Goal: Task Accomplishment & Management: Manage account settings

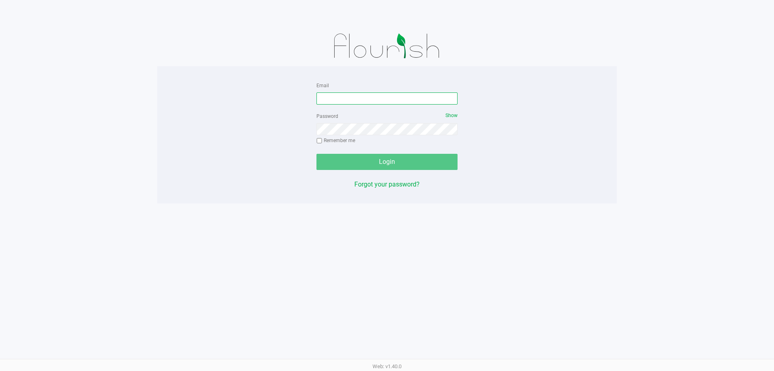
click at [382, 96] on input "Email" at bounding box center [387, 98] width 141 height 12
type input "[PERSON_NAME][EMAIL_ADDRESS][DOMAIN_NAME]"
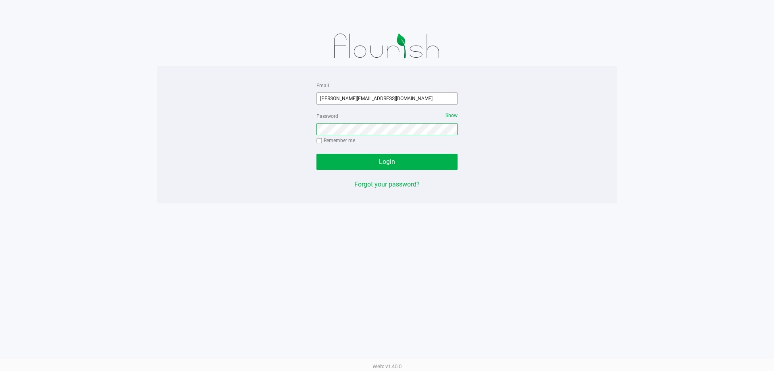
click at [317, 154] on button "Login" at bounding box center [387, 162] width 141 height 16
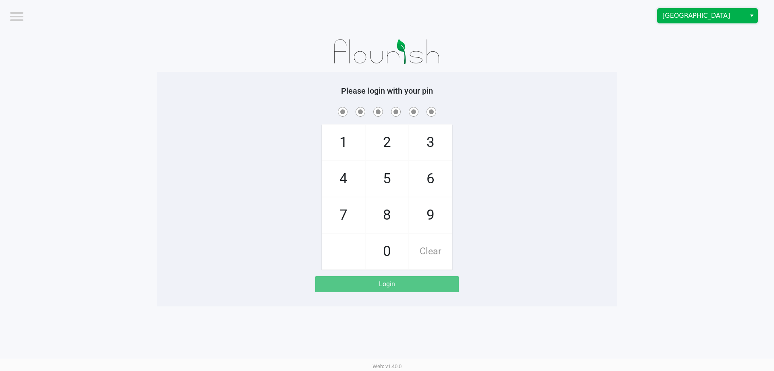
click at [679, 19] on span "[GEOGRAPHIC_DATA]" at bounding box center [702, 16] width 79 height 10
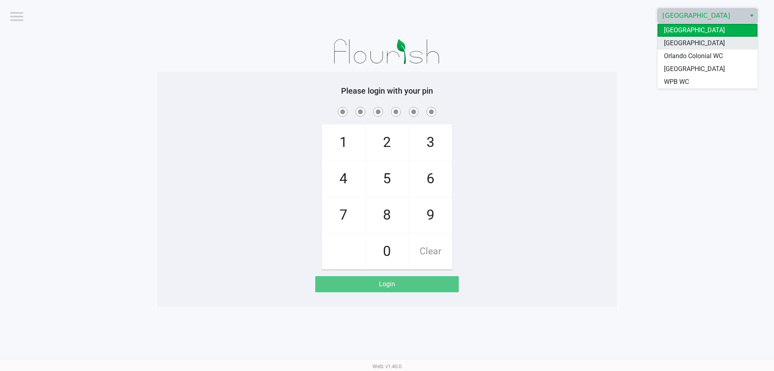
click at [672, 46] on span "[GEOGRAPHIC_DATA]" at bounding box center [694, 43] width 61 height 10
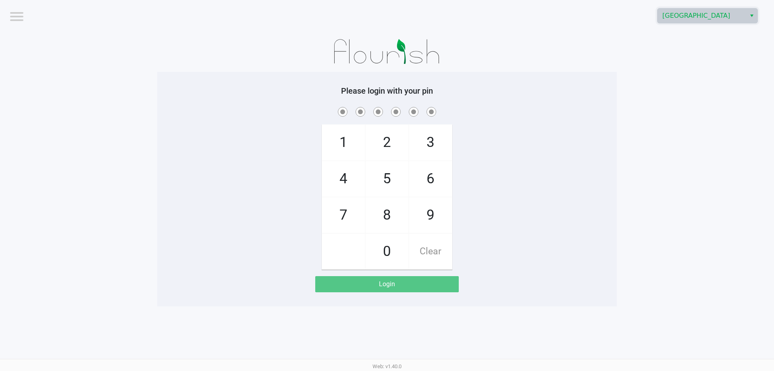
click at [542, 95] on h5 "Please login with your pin" at bounding box center [387, 91] width 448 height 10
click at [225, 131] on div "1 4 7 2 5 8 0 3 6 9 Clear" at bounding box center [387, 187] width 460 height 164
click at [85, 58] on app-pos-login-wrapper "Logout North Palm Beach WC Please login with your pin 1 4 7 2 5 8 0 3 6 9 Clear…" at bounding box center [387, 153] width 774 height 306
checkbox input "true"
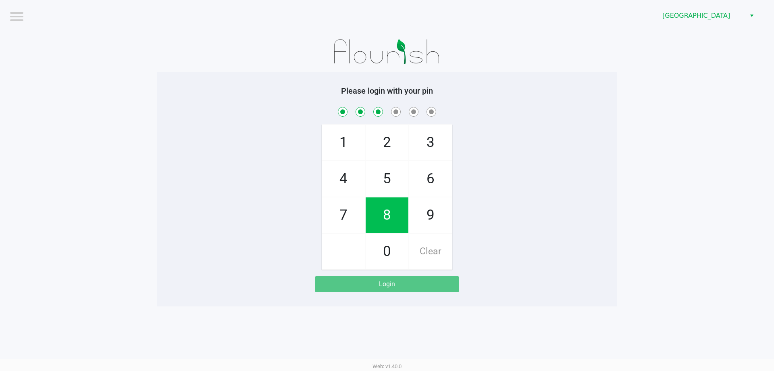
checkbox input "true"
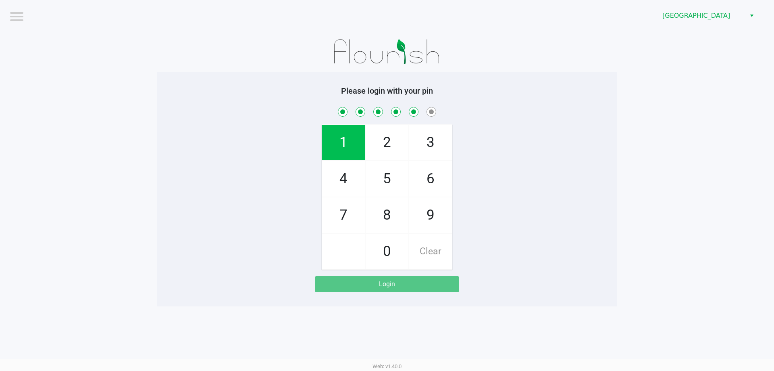
checkbox input "true"
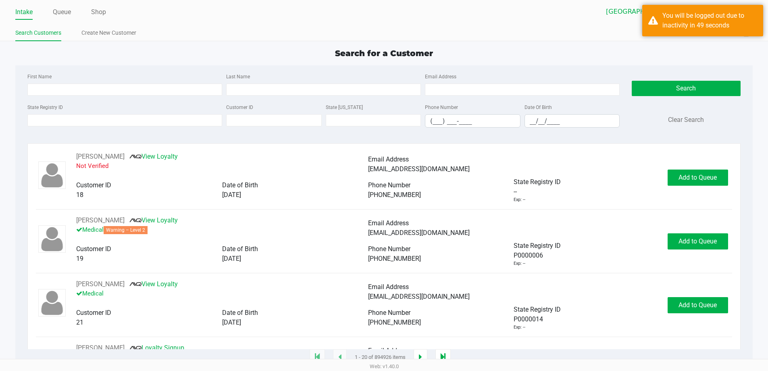
click at [244, 83] on div "Last Name" at bounding box center [323, 83] width 199 height 24
click at [253, 93] on input "Last Name" at bounding box center [323, 89] width 195 height 12
type input "r"
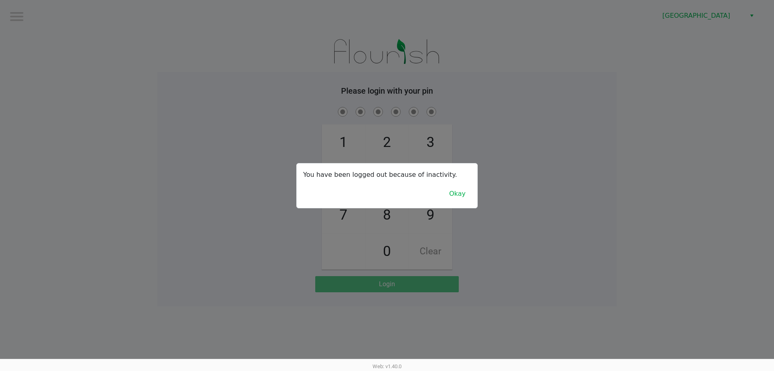
click at [196, 119] on div at bounding box center [387, 185] width 774 height 371
click at [667, 234] on div at bounding box center [387, 185] width 774 height 371
click at [690, 344] on div at bounding box center [387, 185] width 774 height 371
click at [458, 194] on button "Okay" at bounding box center [457, 193] width 27 height 15
click at [457, 196] on button "Okay" at bounding box center [457, 193] width 27 height 15
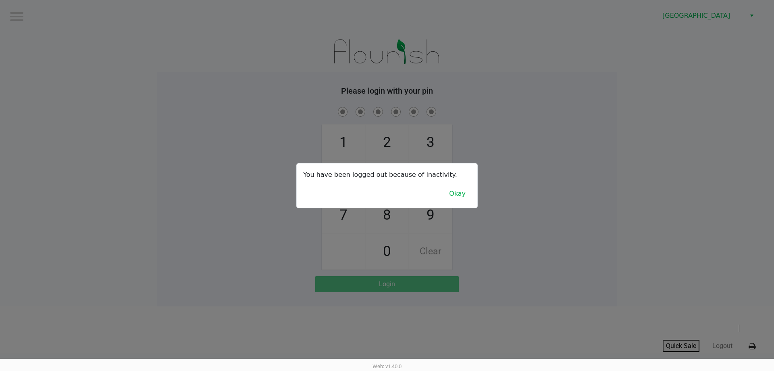
drag, startPoint x: 498, startPoint y: 176, endPoint x: 499, endPoint y: 161, distance: 14.9
click at [499, 174] on div at bounding box center [387, 185] width 774 height 371
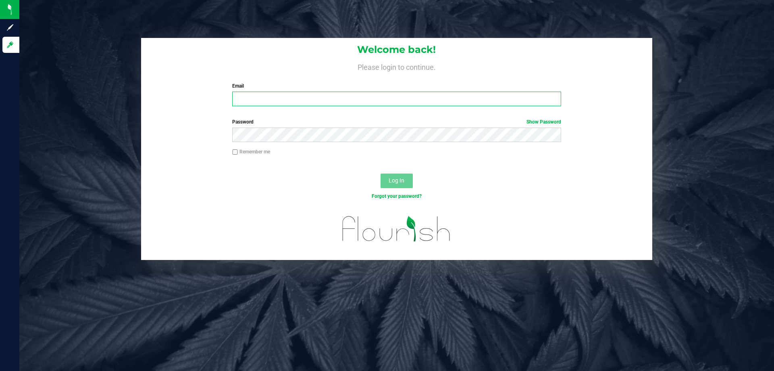
click at [349, 94] on input "Email" at bounding box center [396, 99] width 329 height 15
type input "[EMAIL_ADDRESS][DOMAIN_NAME]"
click at [381, 173] on button "Log In" at bounding box center [397, 180] width 32 height 15
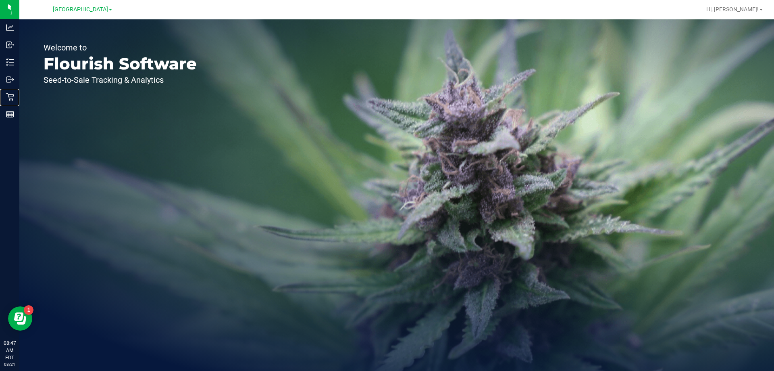
click at [0, 0] on p "Retail" at bounding box center [0, 0] width 0 height 0
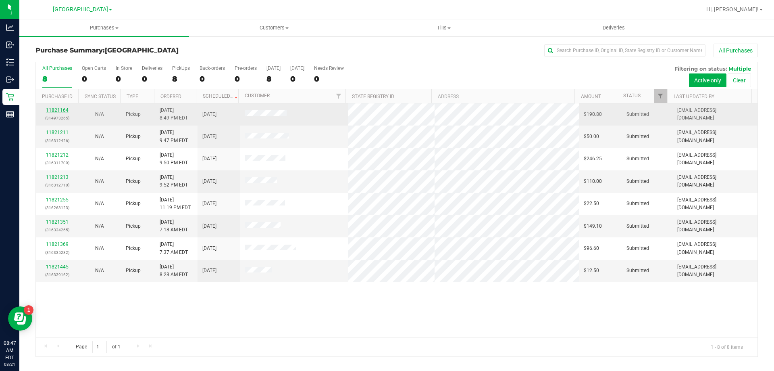
click at [60, 111] on link "11821164" at bounding box center [57, 110] width 23 height 6
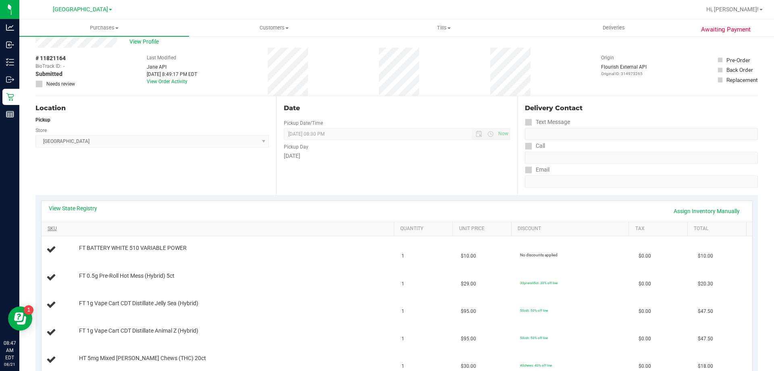
scroll to position [81, 0]
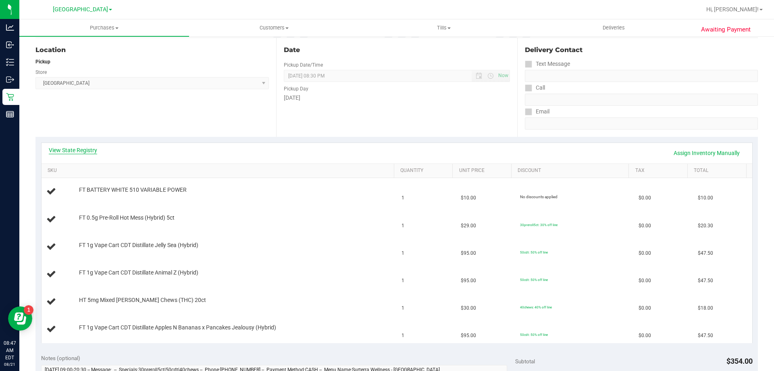
click at [73, 148] on link "View State Registry" at bounding box center [73, 150] width 48 height 8
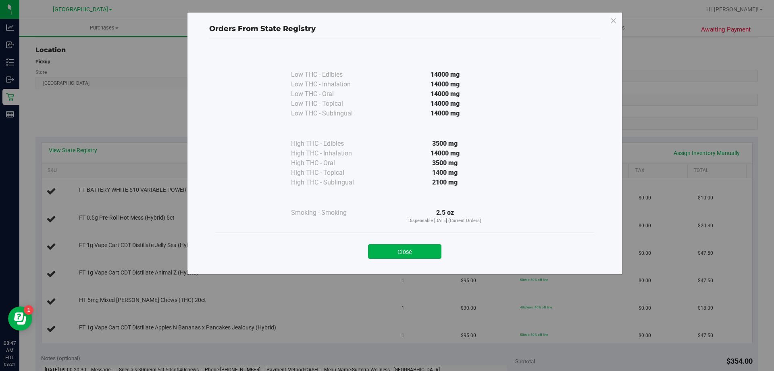
click at [410, 270] on div "Orders From State Registry Low THC - Edibles 14000 mg" at bounding box center [405, 143] width 436 height 262
click at [408, 256] on button "Close" at bounding box center [404, 251] width 73 height 15
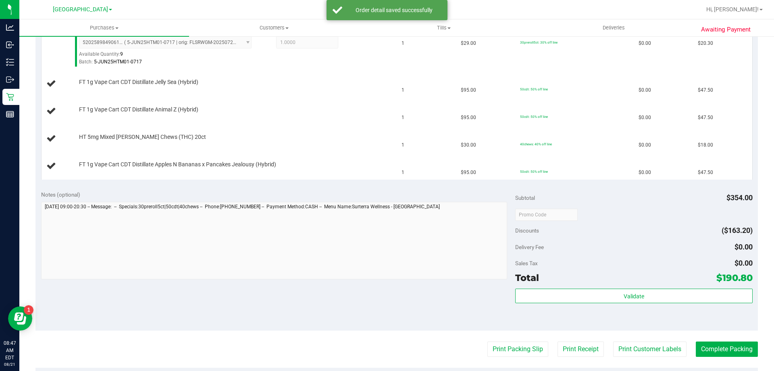
scroll to position [282, 0]
click at [515, 345] on button "Print Packing Slip" at bounding box center [518, 348] width 61 height 15
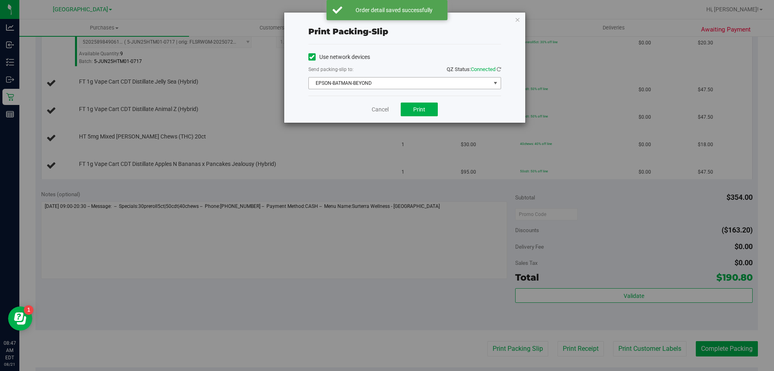
click at [391, 81] on span "EPSON-BATMAN-BEYOND" at bounding box center [400, 82] width 182 height 11
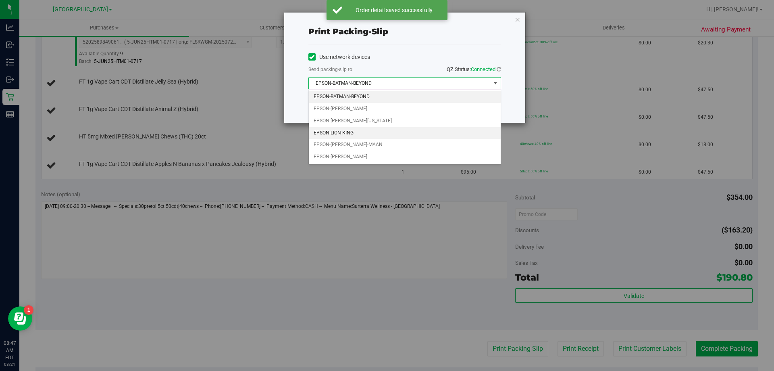
click at [344, 136] on li "EPSON-LION-KING" at bounding box center [405, 133] width 192 height 12
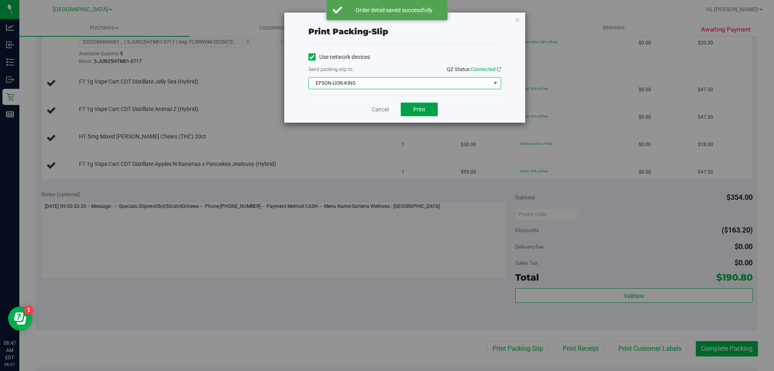
click at [414, 111] on span "Print" at bounding box center [419, 109] width 12 height 6
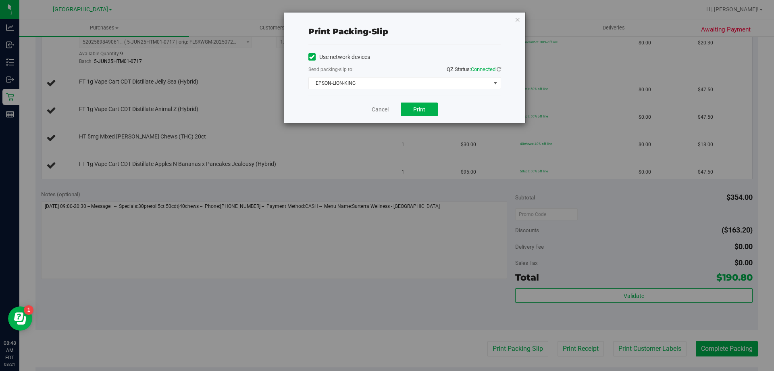
click at [380, 112] on link "Cancel" at bounding box center [380, 109] width 17 height 8
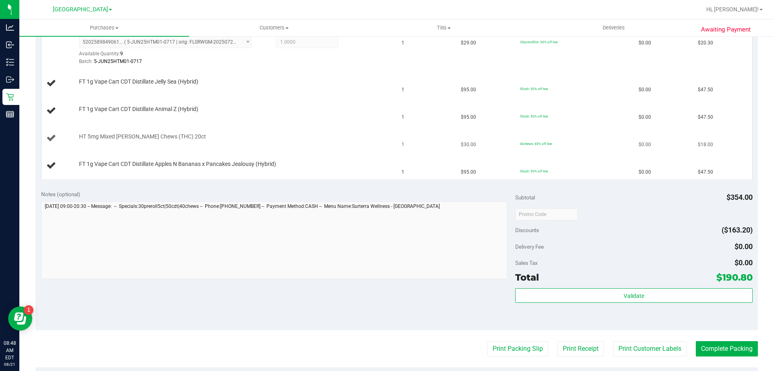
click at [381, 148] on td "HT 5mg Mixed [PERSON_NAME] Chews (THC) 20ct" at bounding box center [220, 138] width 356 height 27
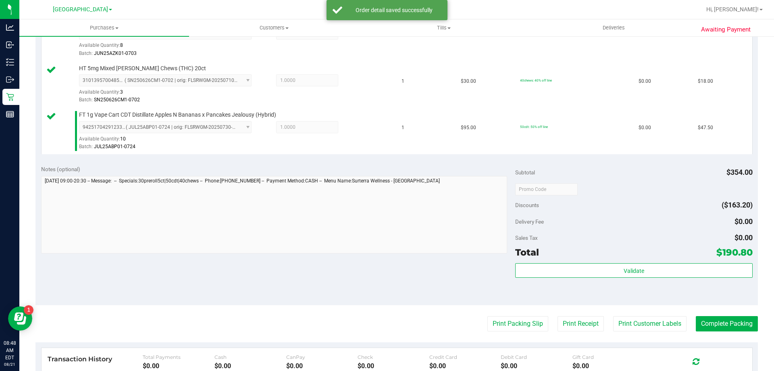
scroll to position [444, 0]
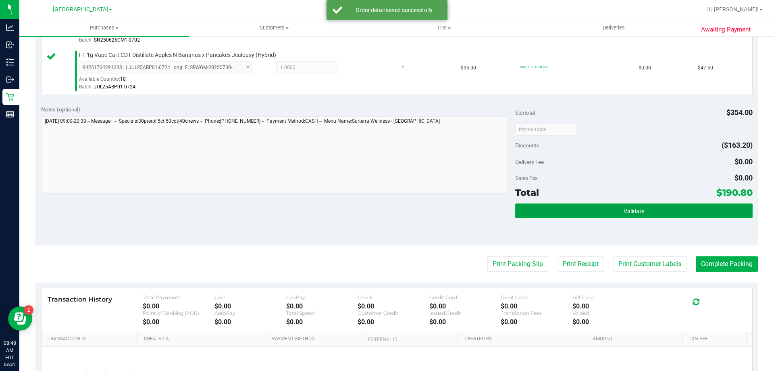
click at [585, 215] on button "Validate" at bounding box center [633, 210] width 237 height 15
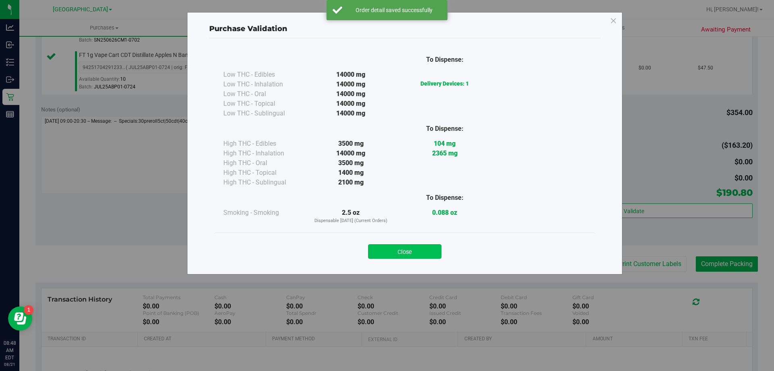
click at [400, 258] on button "Close" at bounding box center [404, 251] width 73 height 15
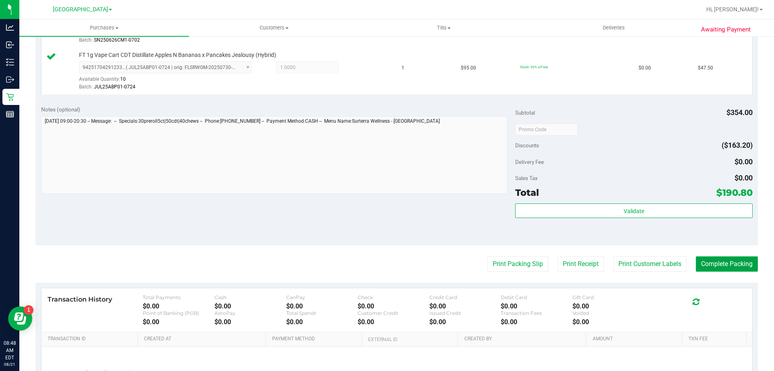
click at [715, 261] on button "Complete Packing" at bounding box center [727, 263] width 62 height 15
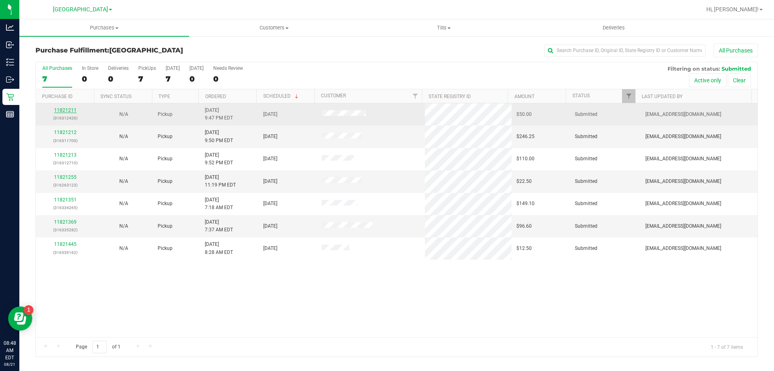
click at [63, 113] on link "11821211" at bounding box center [65, 110] width 23 height 6
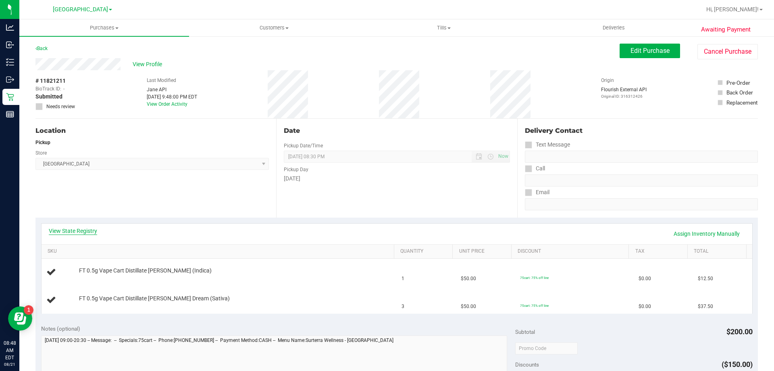
click at [81, 228] on link "View State Registry" at bounding box center [73, 231] width 48 height 8
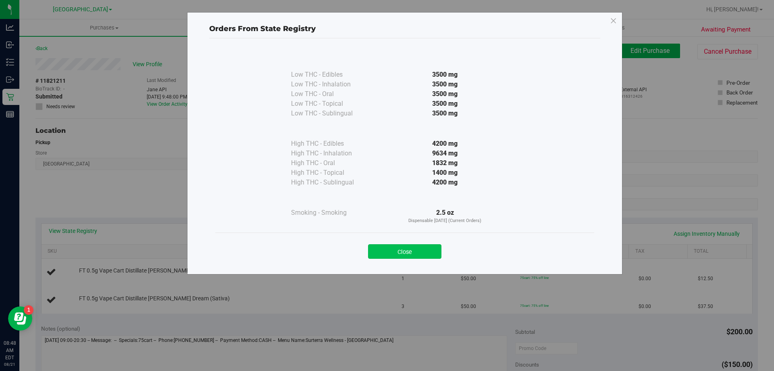
click at [413, 247] on button "Close" at bounding box center [404, 251] width 73 height 15
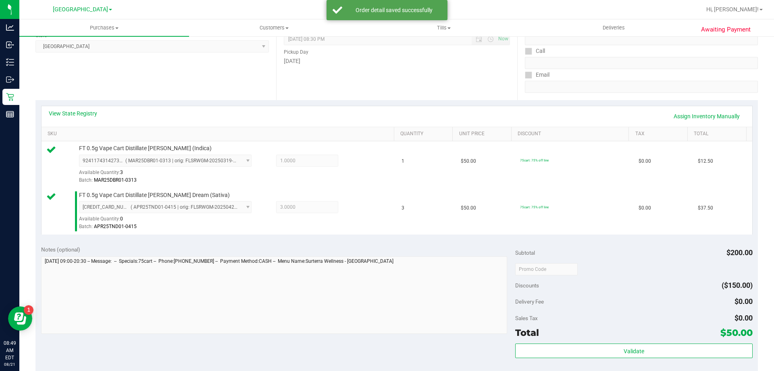
scroll to position [202, 0]
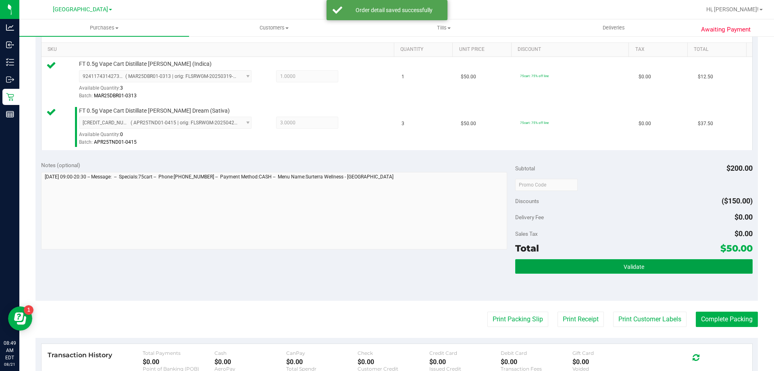
click at [549, 267] on button "Validate" at bounding box center [633, 266] width 237 height 15
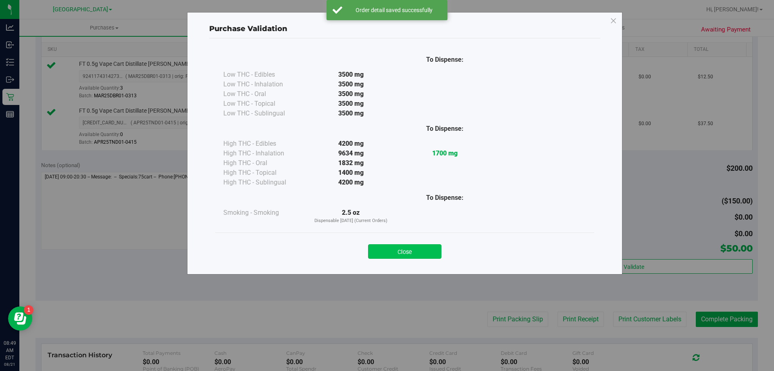
click at [431, 253] on button "Close" at bounding box center [404, 251] width 73 height 15
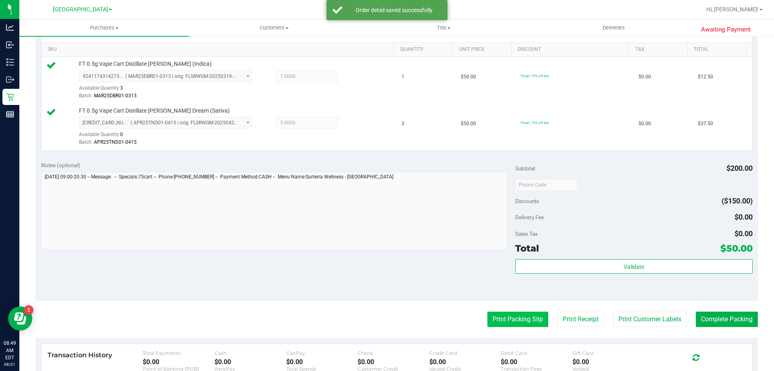
click at [503, 315] on button "Print Packing Slip" at bounding box center [518, 318] width 61 height 15
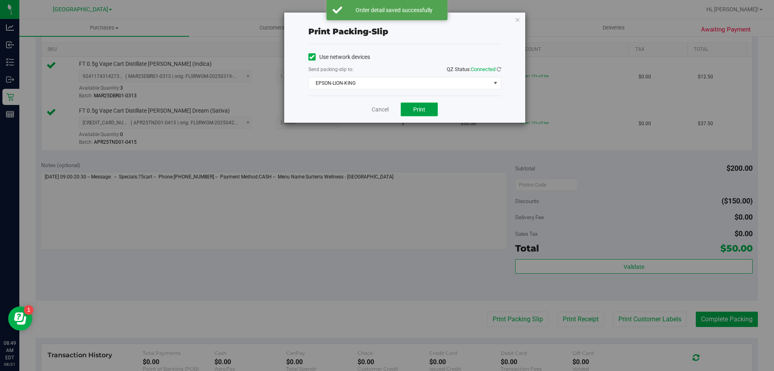
click at [433, 107] on button "Print" at bounding box center [419, 109] width 37 height 14
click at [376, 105] on link "Cancel" at bounding box center [380, 109] width 17 height 8
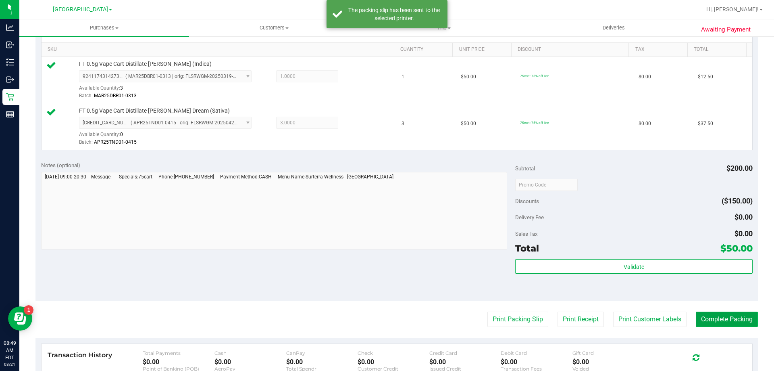
click at [720, 322] on button "Complete Packing" at bounding box center [727, 318] width 62 height 15
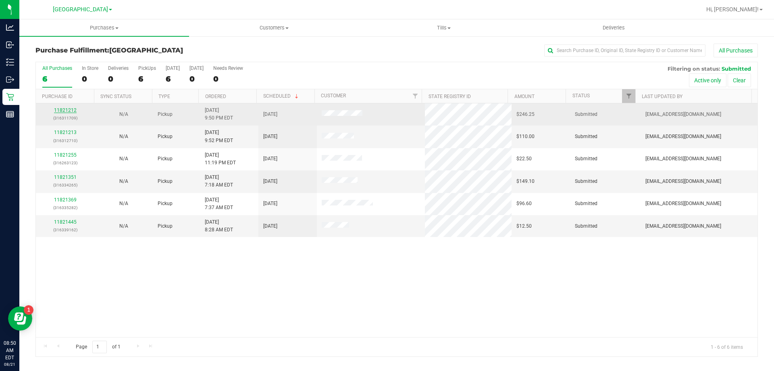
click at [63, 109] on link "11821212" at bounding box center [65, 110] width 23 height 6
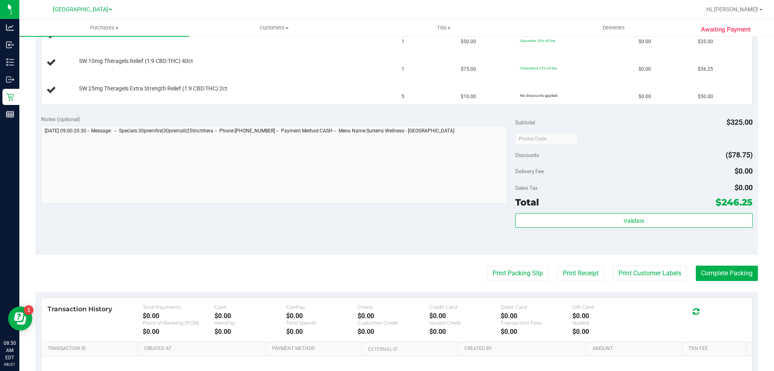
scroll to position [323, 0]
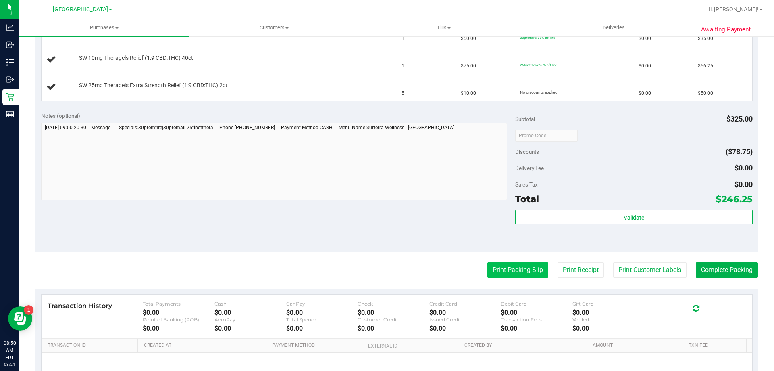
click at [515, 273] on button "Print Packing Slip" at bounding box center [518, 269] width 61 height 15
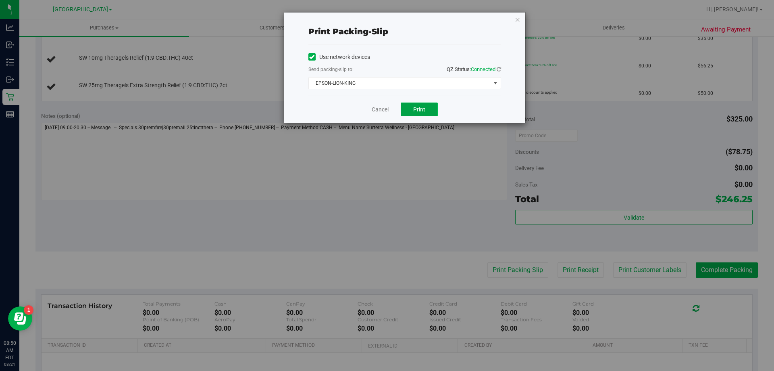
drag, startPoint x: 425, startPoint y: 105, endPoint x: 449, endPoint y: 70, distance: 42.4
click at [425, 105] on button "Print" at bounding box center [419, 109] width 37 height 14
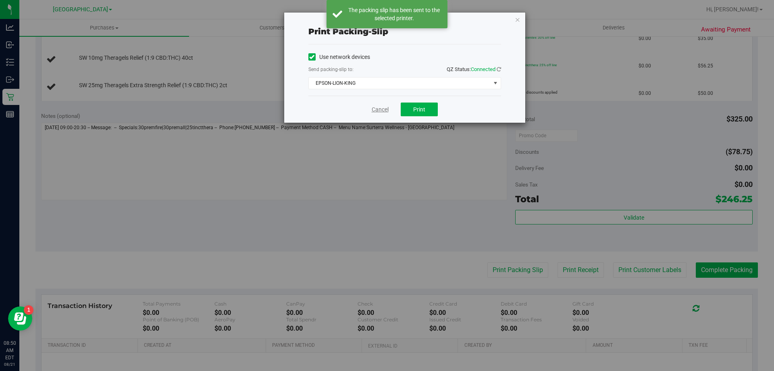
click at [378, 108] on link "Cancel" at bounding box center [380, 109] width 17 height 8
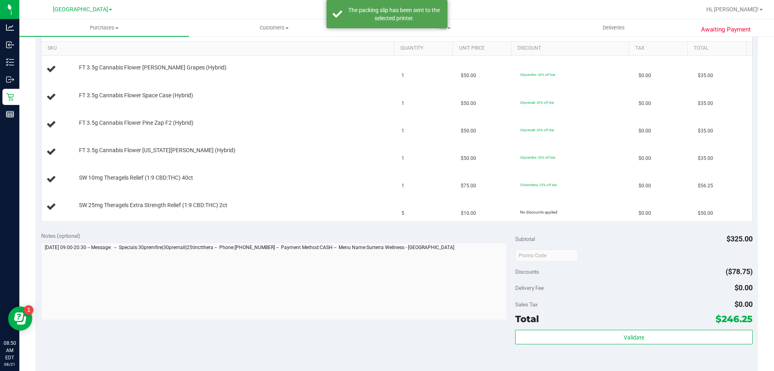
scroll to position [81, 0]
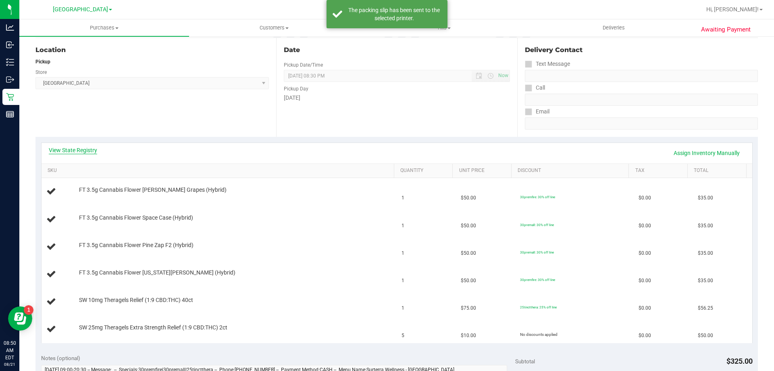
click at [81, 147] on link "View State Registry" at bounding box center [73, 150] width 48 height 8
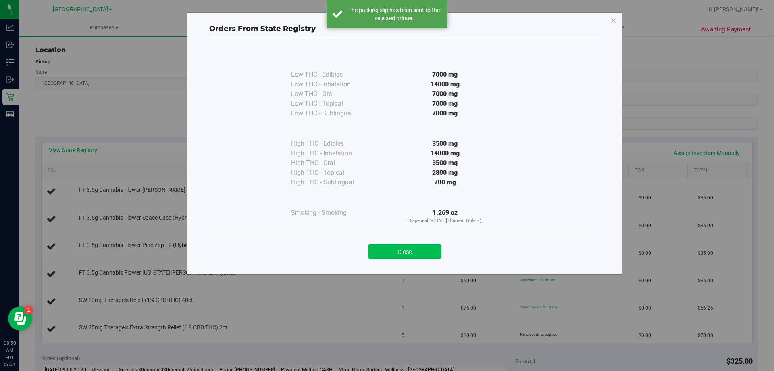
click at [406, 250] on button "Close" at bounding box center [404, 251] width 73 height 15
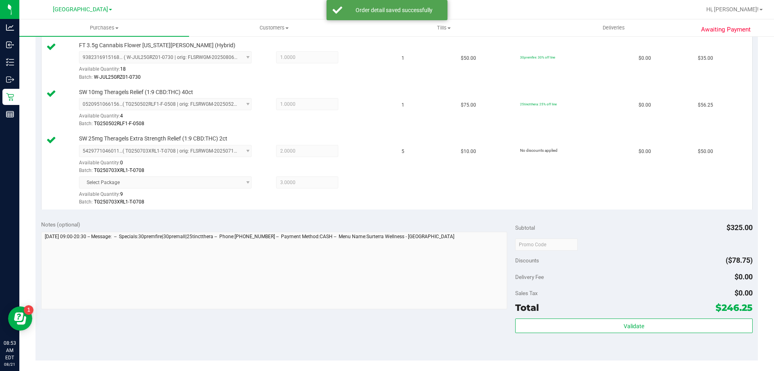
scroll to position [363, 0]
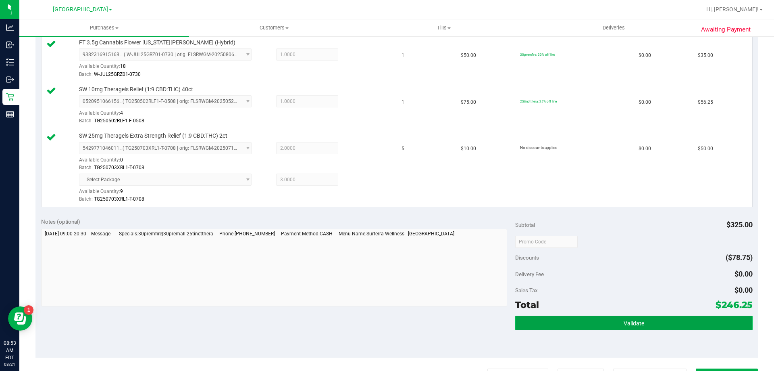
click at [630, 320] on span "Validate" at bounding box center [634, 323] width 21 height 6
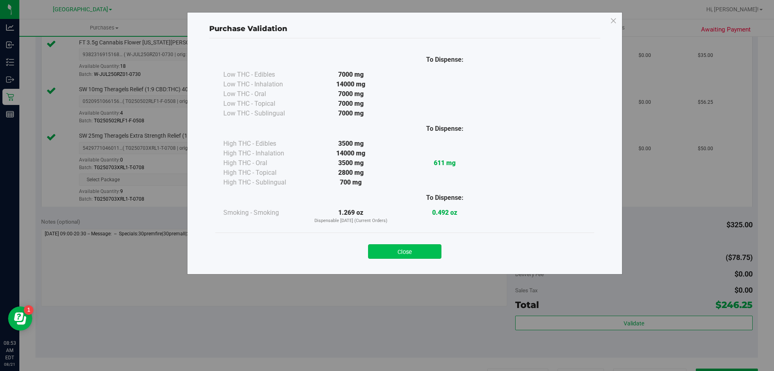
click at [418, 251] on button "Close" at bounding box center [404, 251] width 73 height 15
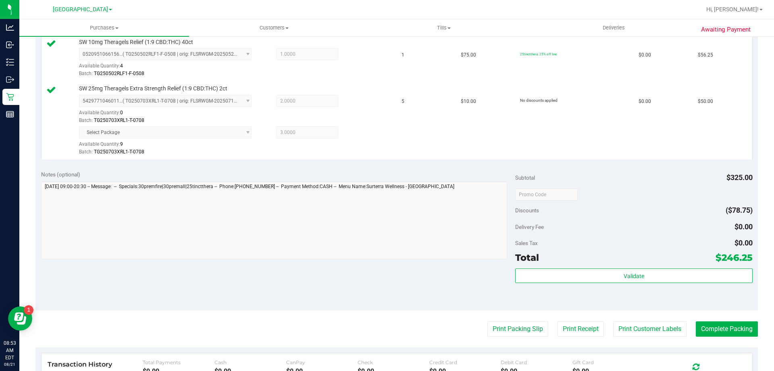
scroll to position [484, 0]
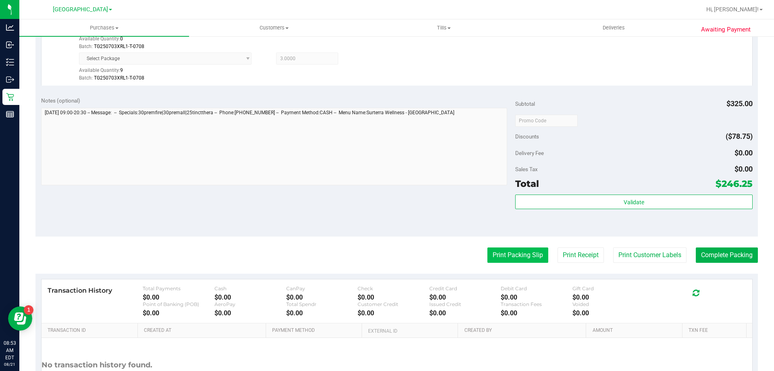
click at [507, 253] on button "Print Packing Slip" at bounding box center [518, 254] width 61 height 15
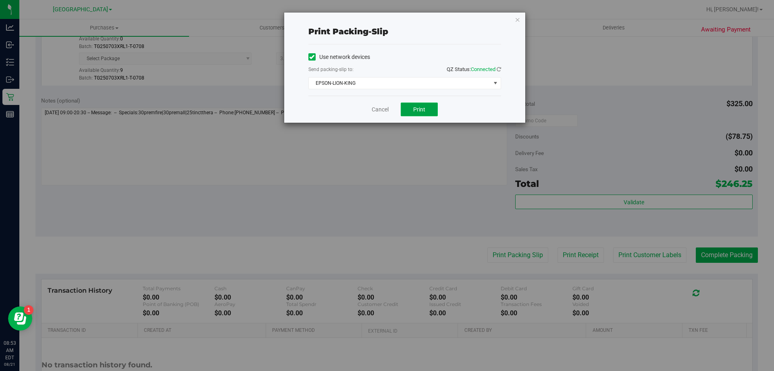
click at [432, 113] on button "Print" at bounding box center [419, 109] width 37 height 14
click at [372, 113] on link "Cancel" at bounding box center [380, 109] width 17 height 8
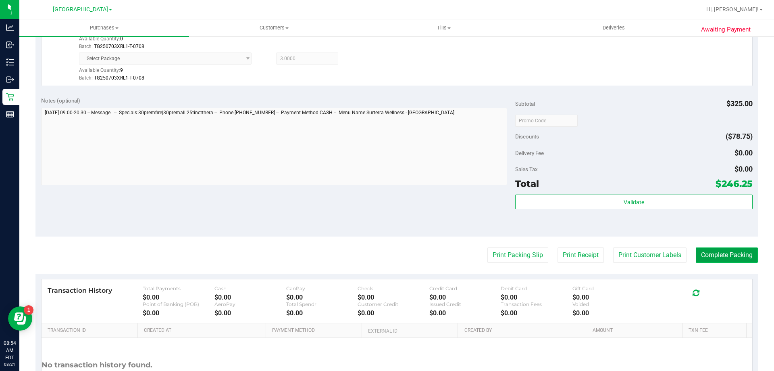
click at [735, 250] on button "Complete Packing" at bounding box center [727, 254] width 62 height 15
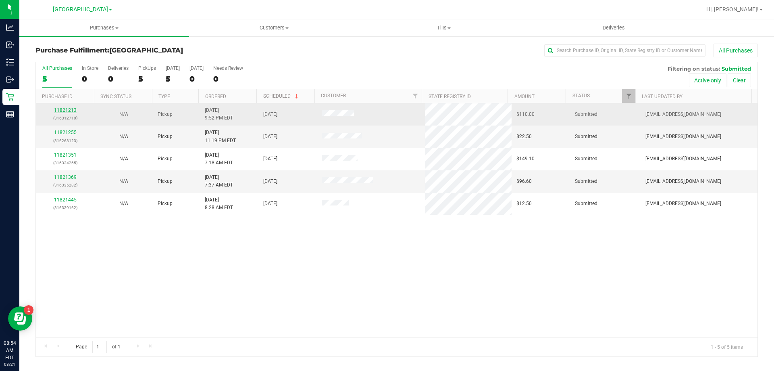
click at [75, 109] on link "11821213" at bounding box center [65, 110] width 23 height 6
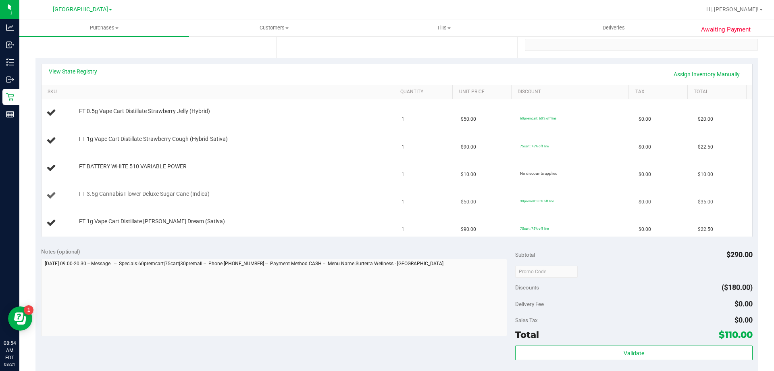
scroll to position [202, 0]
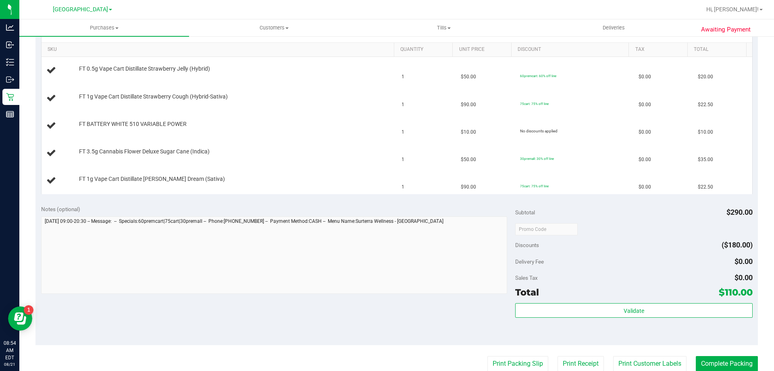
drag, startPoint x: 254, startPoint y: 275, endPoint x: 480, endPoint y: 313, distance: 229.1
click at [480, 313] on div "Notes (optional) Subtotal $290.00 Discounts ($180.00) Delivery Fee $0.00 Sales …" at bounding box center [396, 272] width 723 height 145
click at [499, 365] on button "Print Packing Slip" at bounding box center [518, 363] width 61 height 15
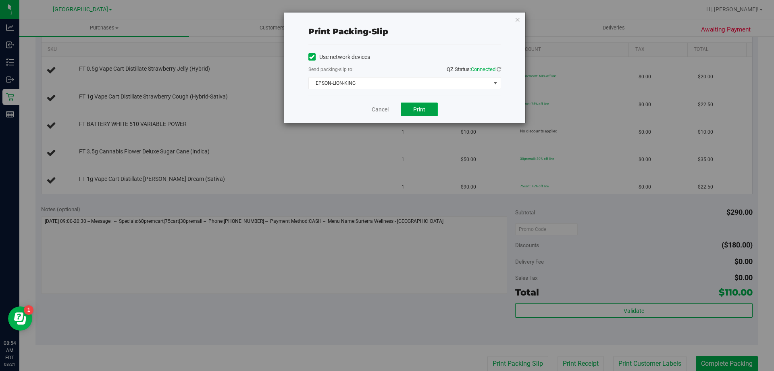
click at [418, 110] on span "Print" at bounding box center [419, 109] width 12 height 6
click at [380, 110] on link "Cancel" at bounding box center [380, 109] width 17 height 8
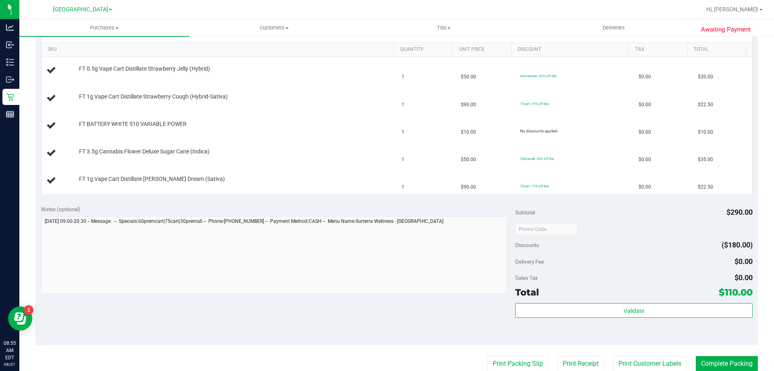
scroll to position [202, 0]
click at [318, 175] on div "FT 1g Vape Cart Distillate [PERSON_NAME] Dream (Sativa)" at bounding box center [232, 179] width 315 height 8
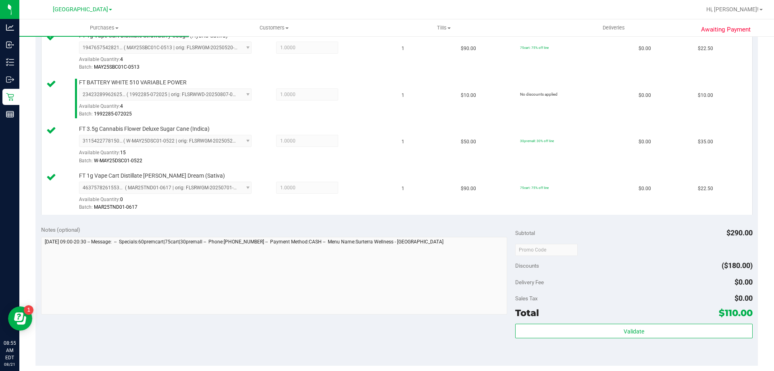
scroll to position [363, 0]
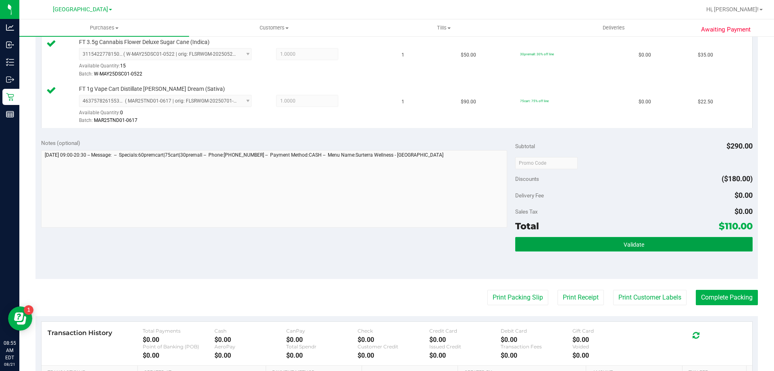
click at [539, 240] on button "Validate" at bounding box center [633, 244] width 237 height 15
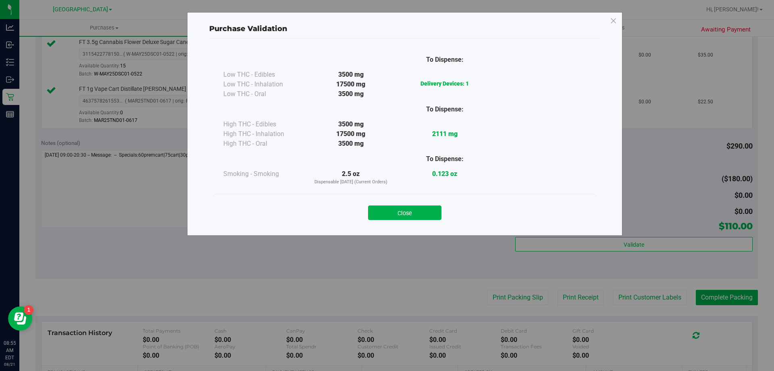
click at [425, 210] on button "Close" at bounding box center [404, 212] width 73 height 15
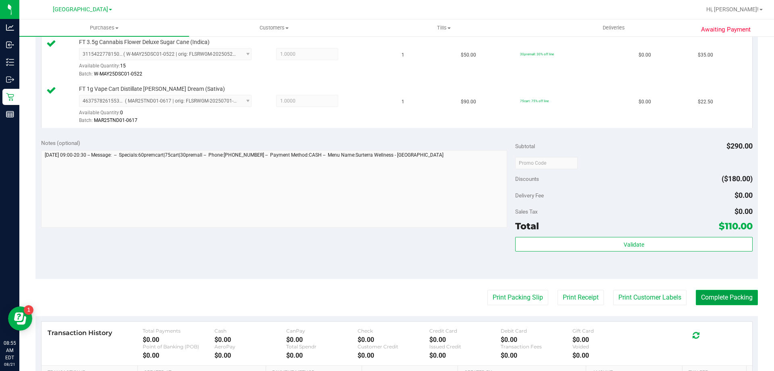
click at [730, 303] on button "Complete Packing" at bounding box center [727, 297] width 62 height 15
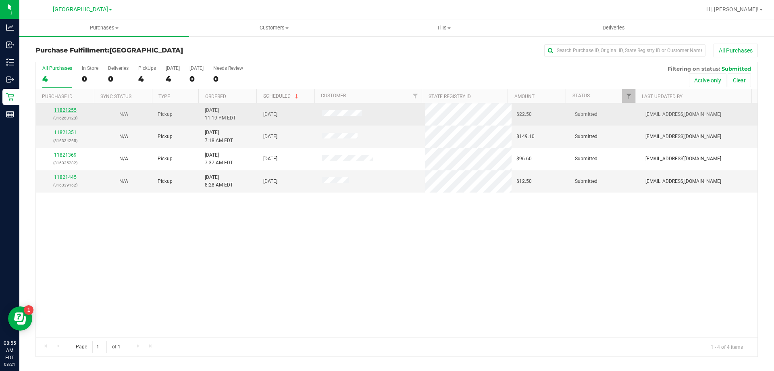
click at [70, 110] on link "11821255" at bounding box center [65, 110] width 23 height 6
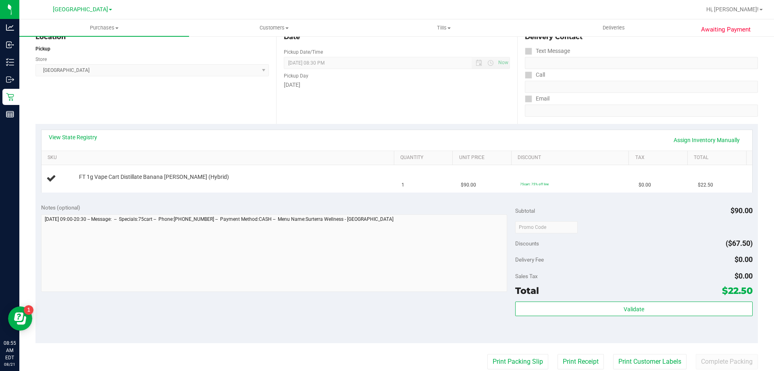
scroll to position [121, 0]
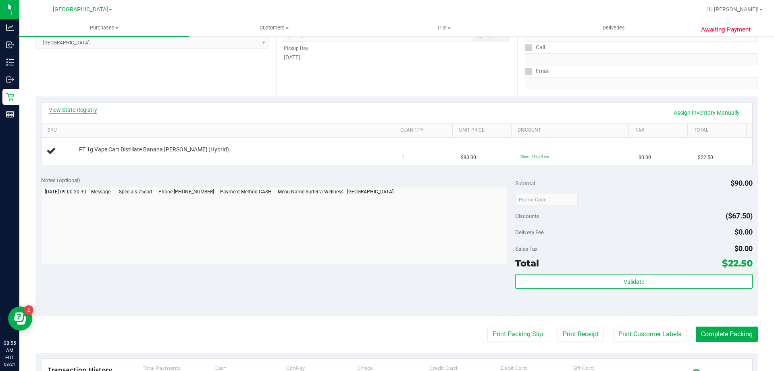
click at [75, 108] on link "View State Registry" at bounding box center [73, 110] width 48 height 8
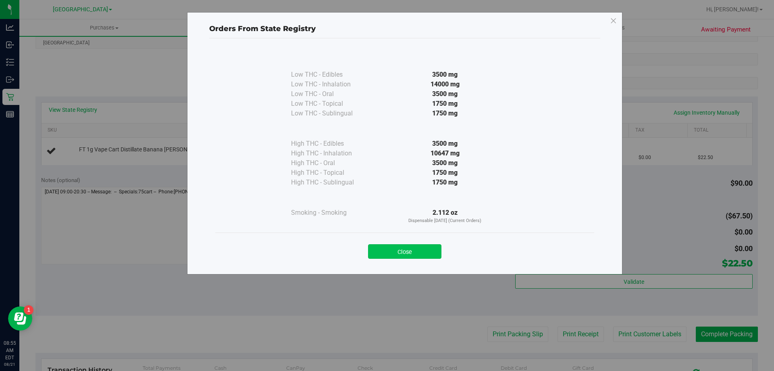
click at [417, 254] on button "Close" at bounding box center [404, 251] width 73 height 15
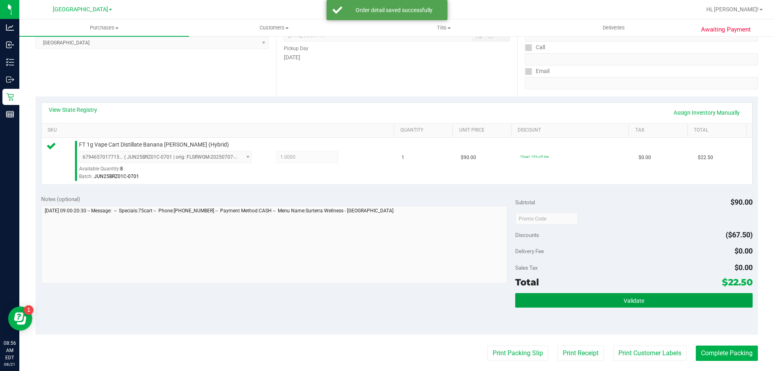
drag, startPoint x: 568, startPoint y: 296, endPoint x: 528, endPoint y: 278, distance: 43.9
click at [568, 297] on button "Validate" at bounding box center [633, 300] width 237 height 15
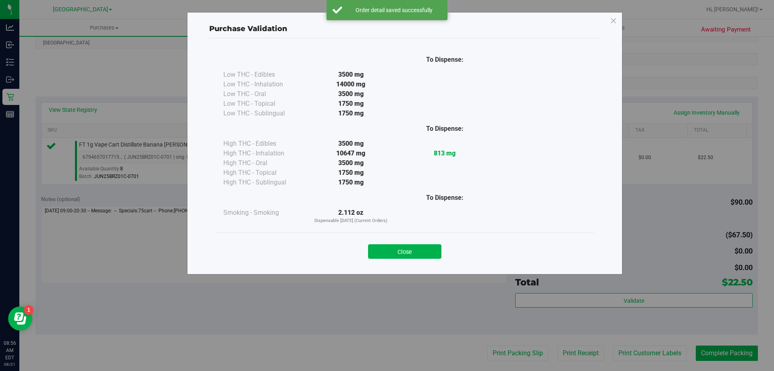
click at [415, 261] on div "Close" at bounding box center [404, 248] width 379 height 33
drag, startPoint x: 426, startPoint y: 256, endPoint x: 483, endPoint y: 329, distance: 92.3
click at [429, 256] on button "Close" at bounding box center [404, 251] width 73 height 15
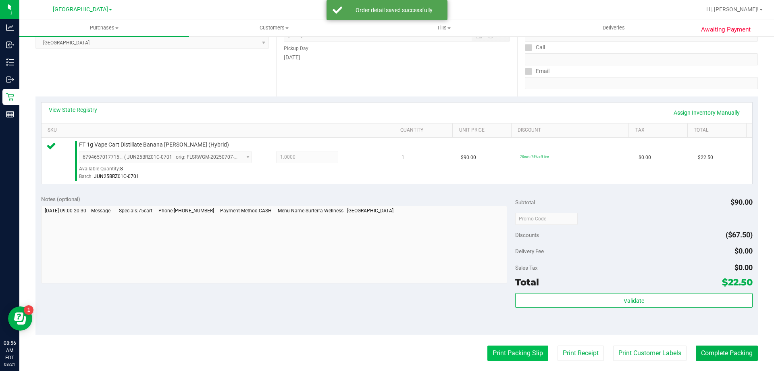
click at [505, 354] on button "Print Packing Slip" at bounding box center [518, 352] width 61 height 15
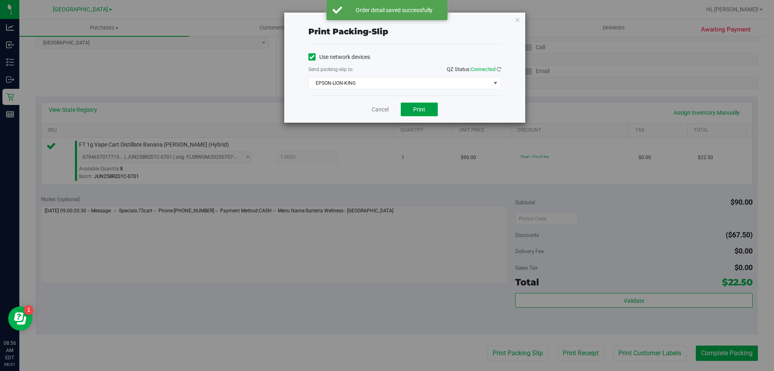
click at [429, 106] on button "Print" at bounding box center [419, 109] width 37 height 14
click at [377, 108] on link "Cancel" at bounding box center [380, 109] width 17 height 8
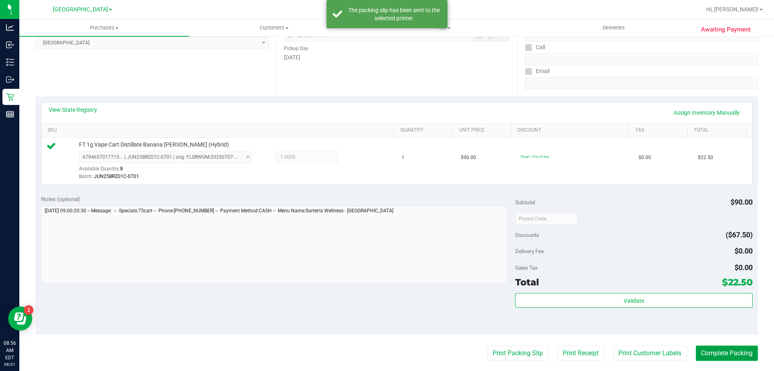
click at [729, 348] on button "Complete Packing" at bounding box center [727, 352] width 62 height 15
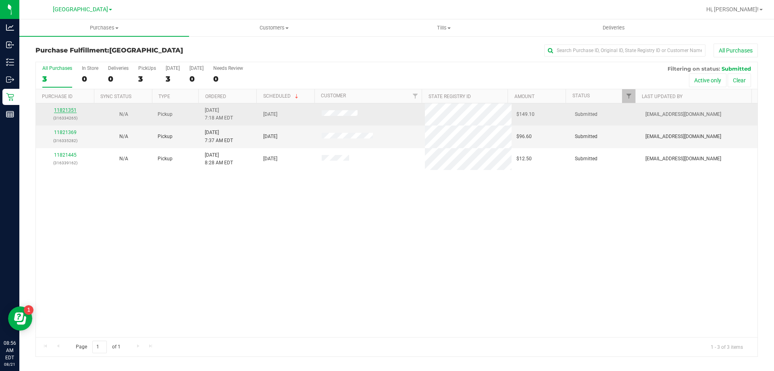
click at [69, 110] on link "11821351" at bounding box center [65, 110] width 23 height 6
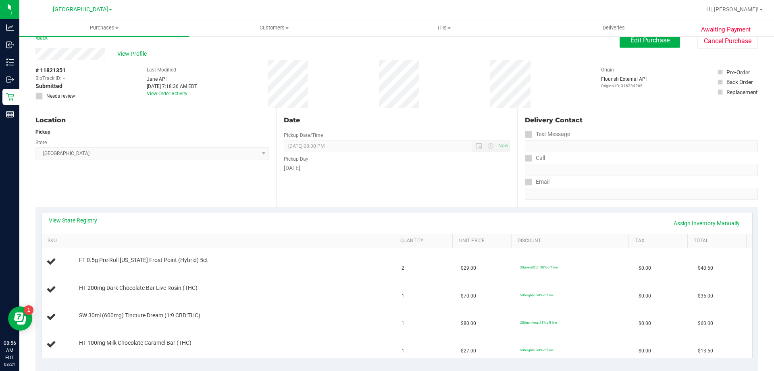
scroll to position [40, 0]
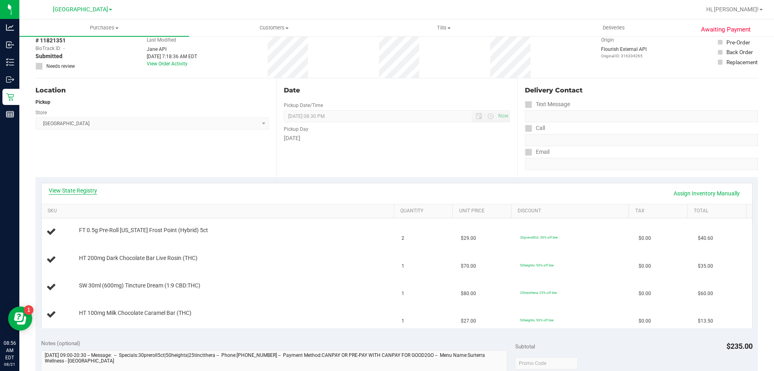
click at [60, 192] on link "View State Registry" at bounding box center [73, 190] width 48 height 8
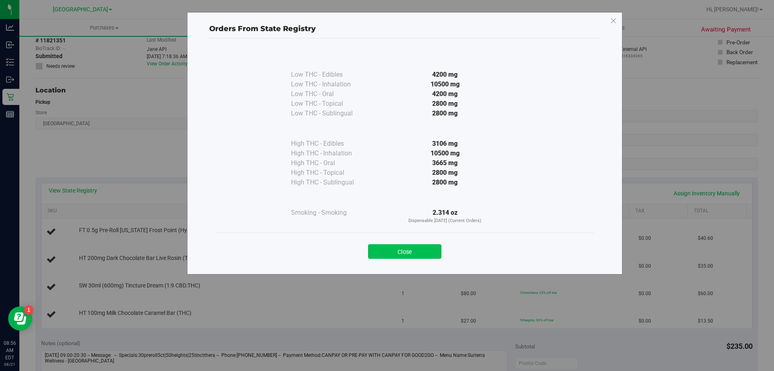
click at [426, 247] on button "Close" at bounding box center [404, 251] width 73 height 15
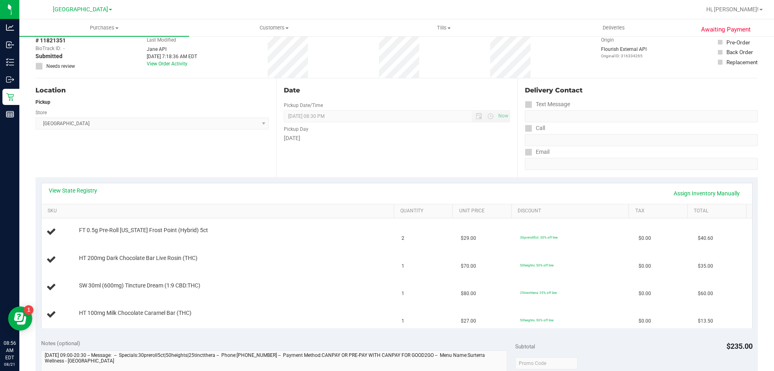
scroll to position [202, 0]
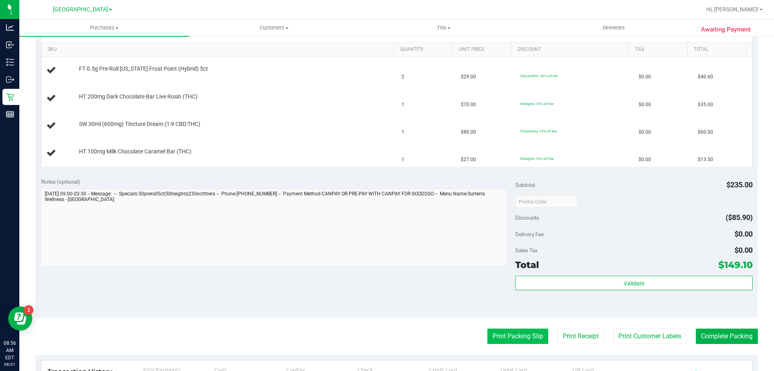
click at [513, 338] on button "Print Packing Slip" at bounding box center [518, 335] width 61 height 15
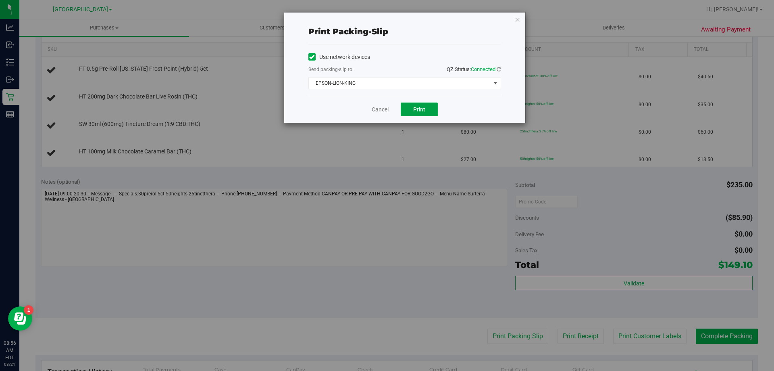
click at [411, 111] on button "Print" at bounding box center [419, 109] width 37 height 14
click at [382, 109] on link "Cancel" at bounding box center [380, 109] width 17 height 8
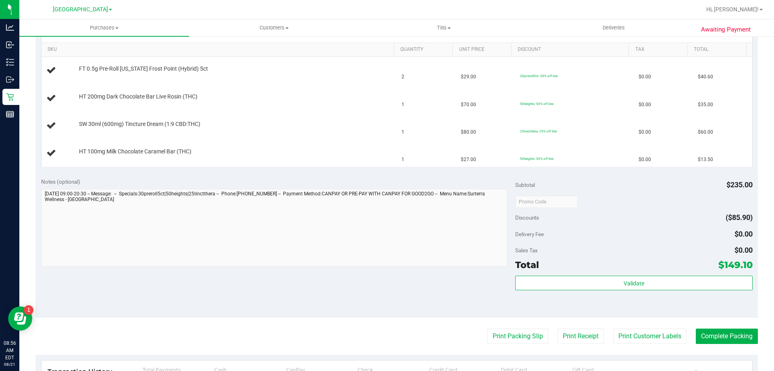
click at [488, 328] on button "Print Packing Slip" at bounding box center [518, 335] width 61 height 15
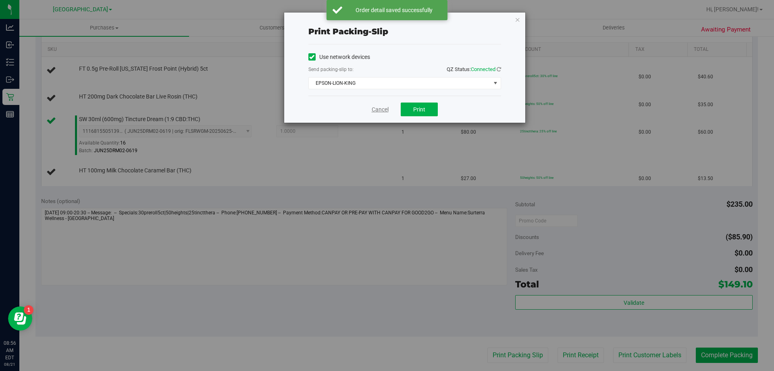
click at [374, 112] on link "Cancel" at bounding box center [380, 109] width 17 height 8
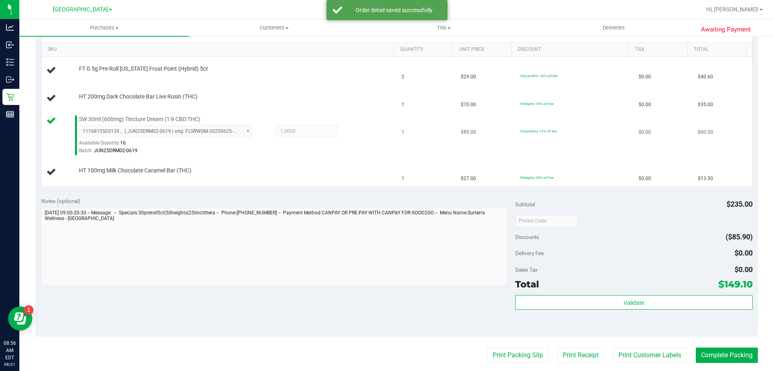
click at [328, 150] on div "Batch: JUN25DRM02-0619" at bounding box center [234, 151] width 311 height 8
click at [334, 143] on div "1116815505139262 ( JUN25DRM02-0619 | orig: FLSRWGM-20250625-1076 ) 111681550513…" at bounding box center [234, 139] width 311 height 29
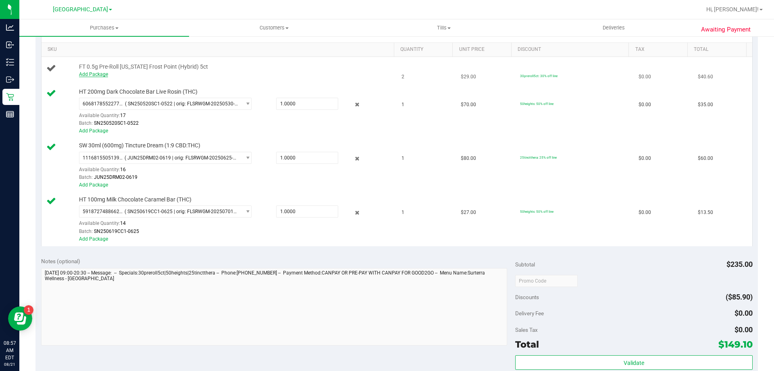
click at [80, 74] on link "Add Package" at bounding box center [93, 74] width 29 height 6
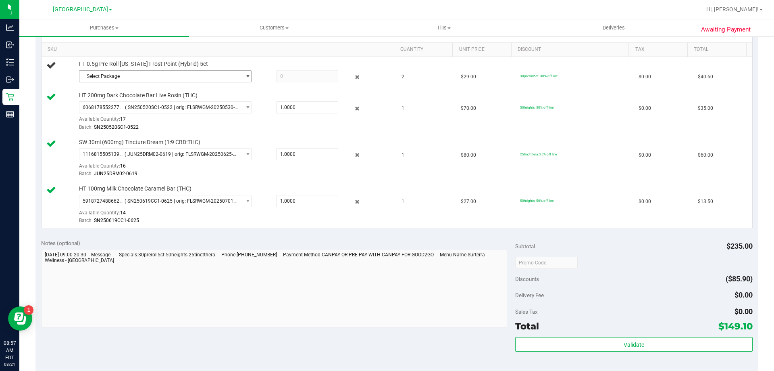
click at [85, 75] on span "Select Package" at bounding box center [160, 76] width 162 height 11
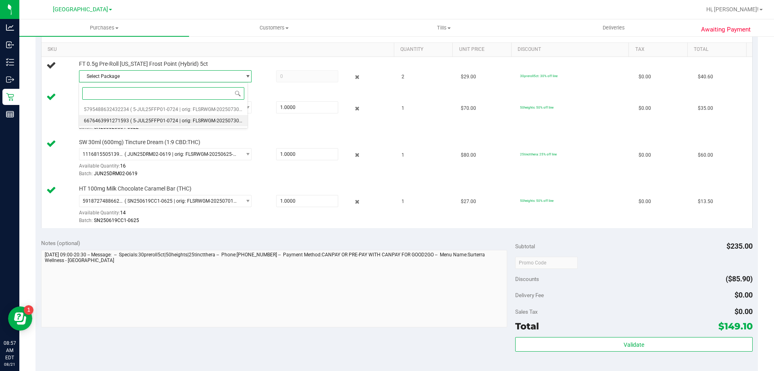
click at [159, 120] on span "( 5-JUL25FFP01-0724 | orig: FLSRWGM-20250730-801 )" at bounding box center [190, 121] width 121 height 6
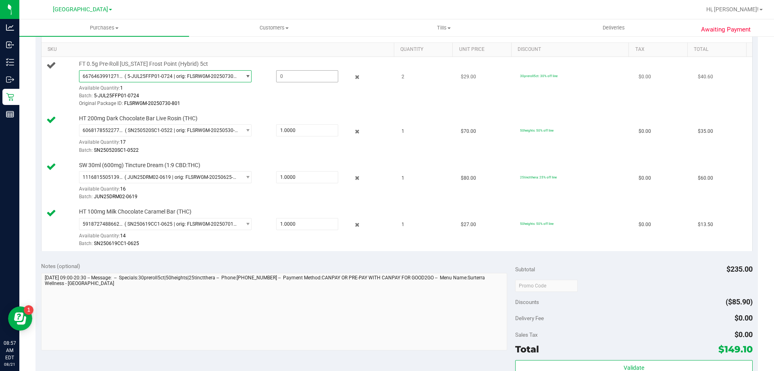
click at [316, 77] on span at bounding box center [307, 76] width 62 height 12
type input "1"
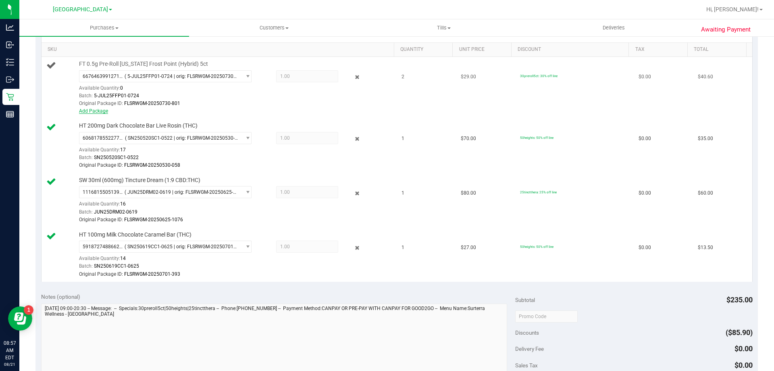
click at [96, 110] on link "Add Package" at bounding box center [93, 111] width 29 height 6
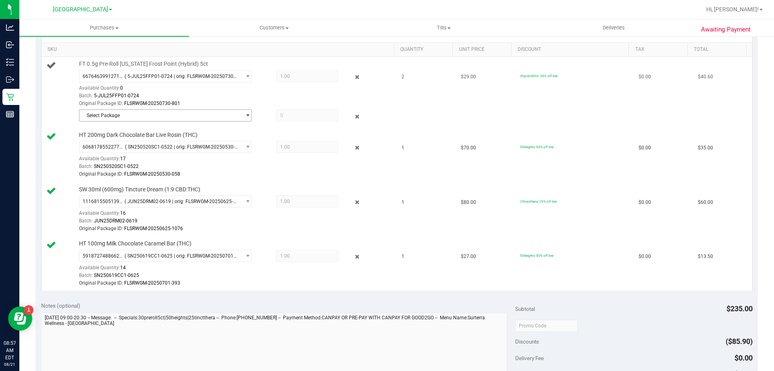
click at [213, 112] on span "Select Package" at bounding box center [160, 115] width 162 height 11
click at [173, 150] on span "( 5-JUL25FFP01-0724 | orig: FLSRWGM-20250730-811 )" at bounding box center [190, 149] width 121 height 6
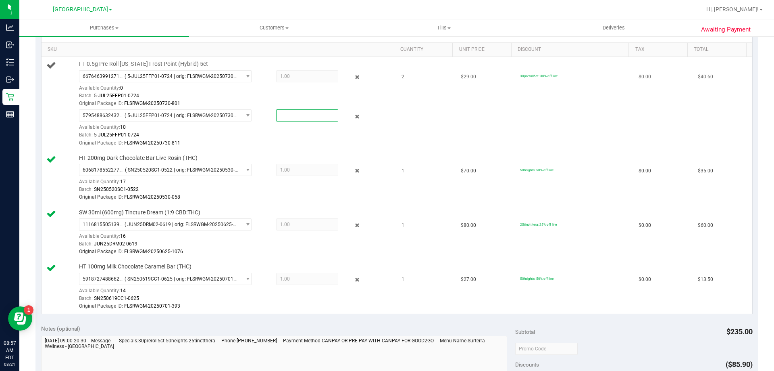
click at [305, 116] on span at bounding box center [307, 115] width 62 height 12
type input "1"
type input "1.0000"
click at [303, 135] on div "Batch: 5-JUL25FFP01-0724" at bounding box center [234, 135] width 311 height 8
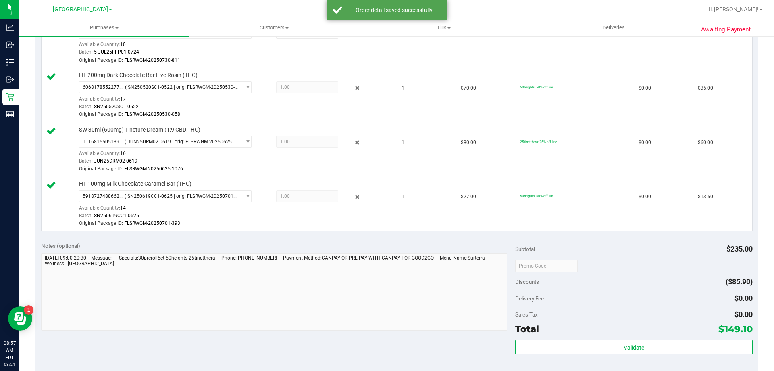
scroll to position [363, 0]
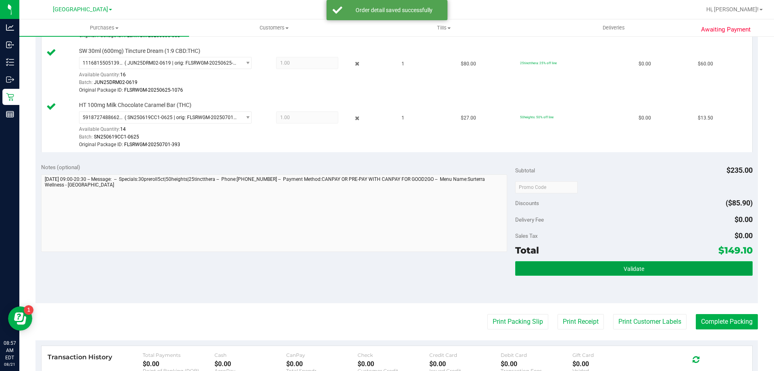
click at [607, 273] on button "Validate" at bounding box center [633, 268] width 237 height 15
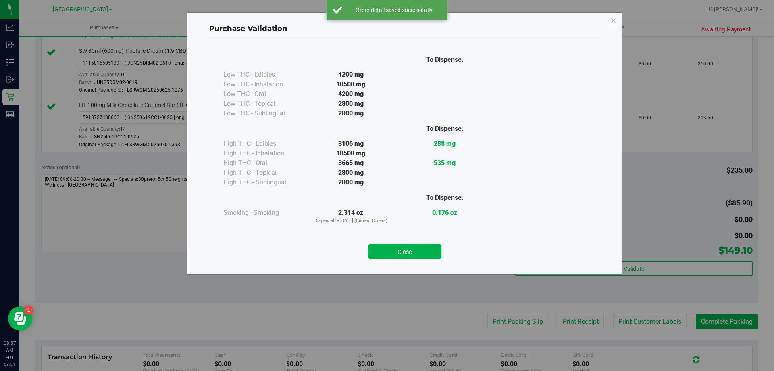
click at [419, 257] on button "Close" at bounding box center [404, 251] width 73 height 15
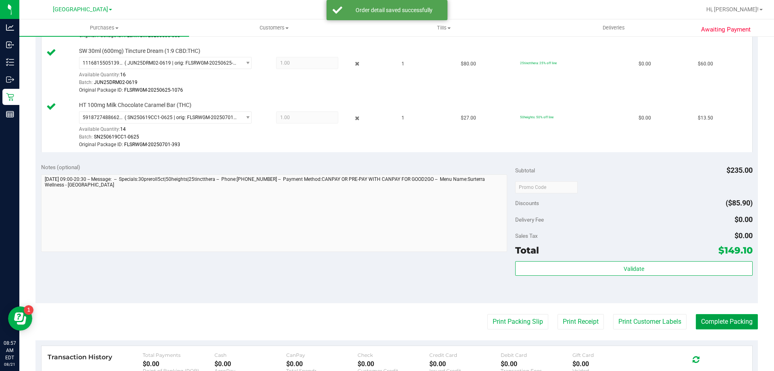
click at [696, 316] on button "Complete Packing" at bounding box center [727, 321] width 62 height 15
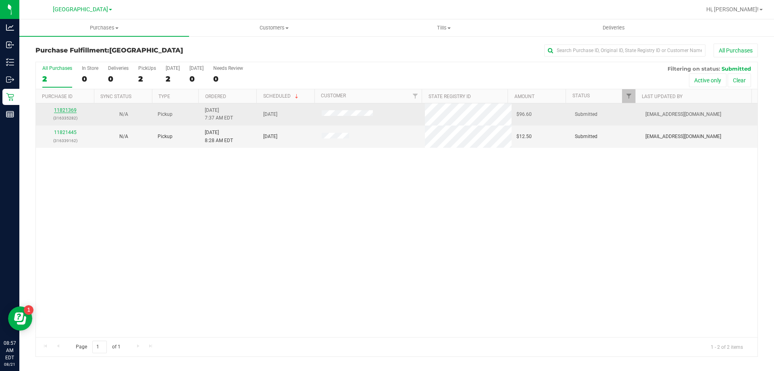
click at [60, 112] on link "11821369" at bounding box center [65, 110] width 23 height 6
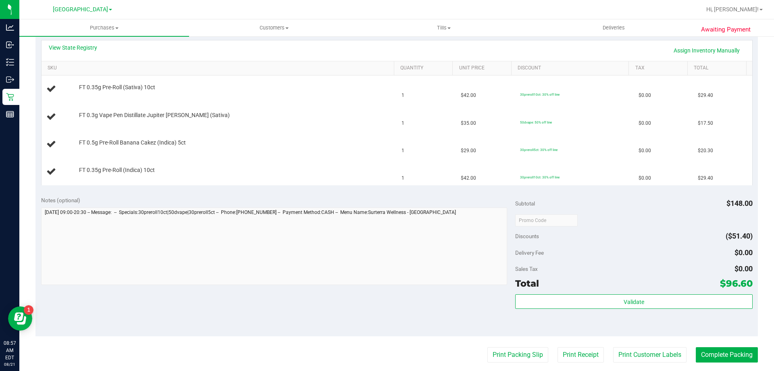
scroll to position [121, 0]
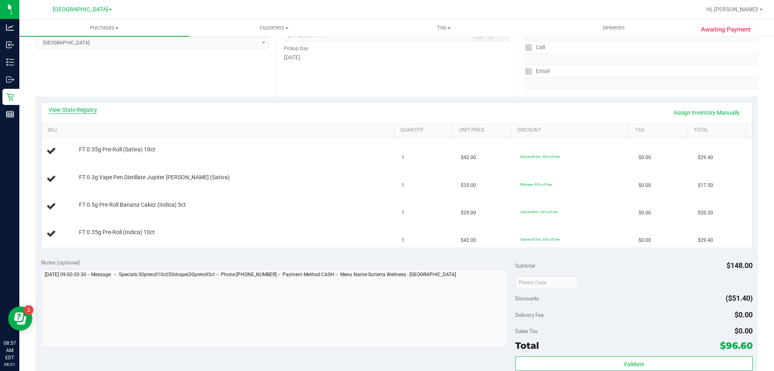
click at [83, 108] on link "View State Registry" at bounding box center [73, 110] width 48 height 8
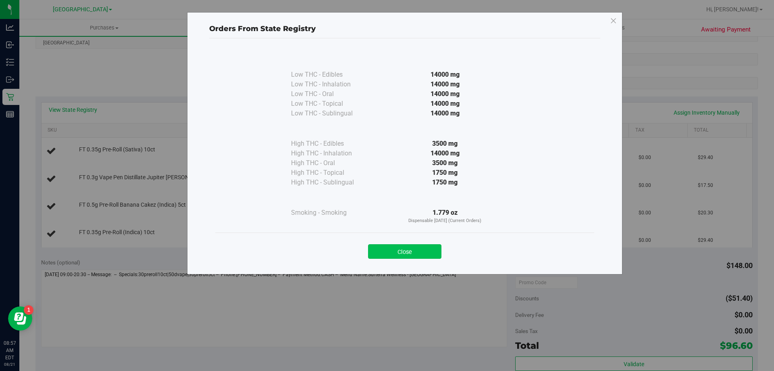
click at [411, 253] on button "Close" at bounding box center [404, 251] width 73 height 15
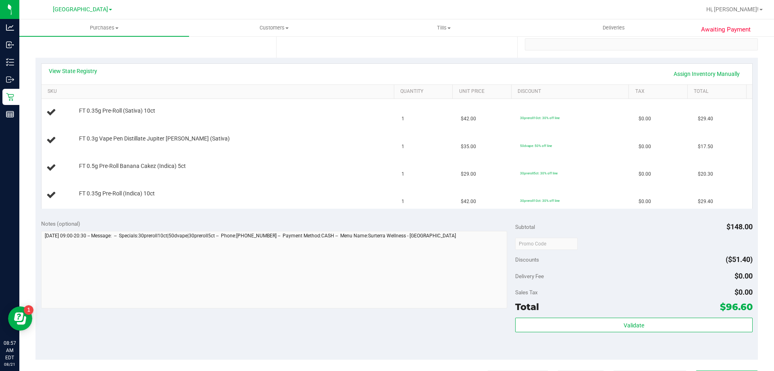
scroll to position [202, 0]
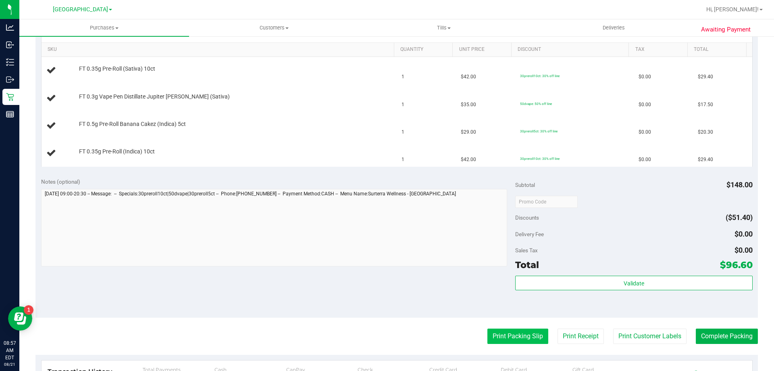
click at [515, 335] on button "Print Packing Slip" at bounding box center [518, 335] width 61 height 15
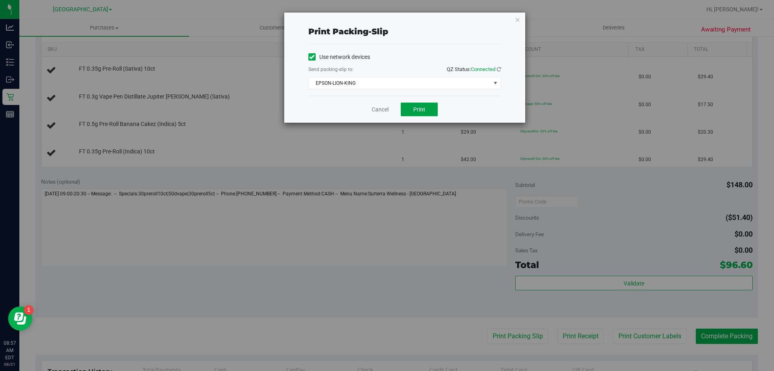
click at [420, 107] on span "Print" at bounding box center [419, 109] width 12 height 6
click at [385, 111] on link "Cancel" at bounding box center [380, 109] width 17 height 8
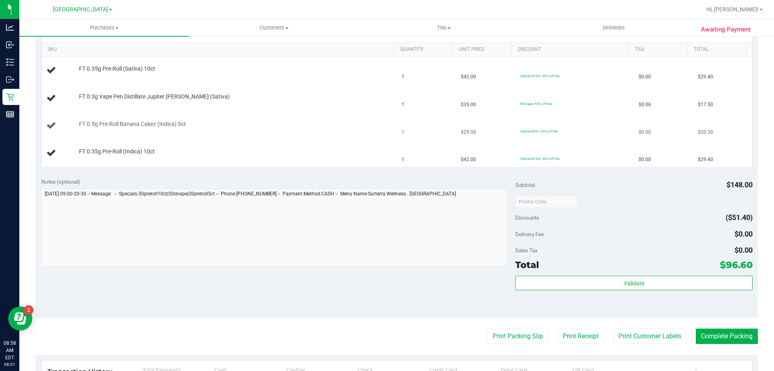
click at [329, 129] on div "FT 0.5g Pre-Roll Banana Cakez (Indica) 5ct" at bounding box center [219, 125] width 346 height 11
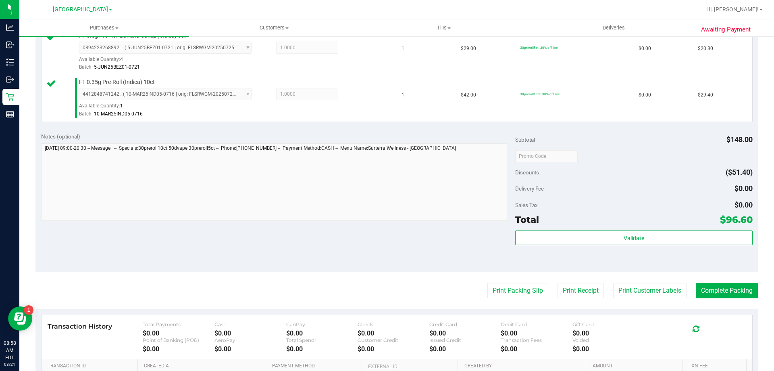
scroll to position [343, 0]
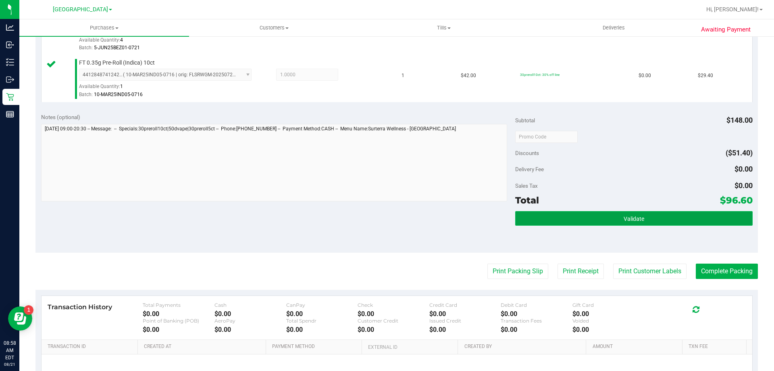
click at [562, 219] on button "Validate" at bounding box center [633, 218] width 237 height 15
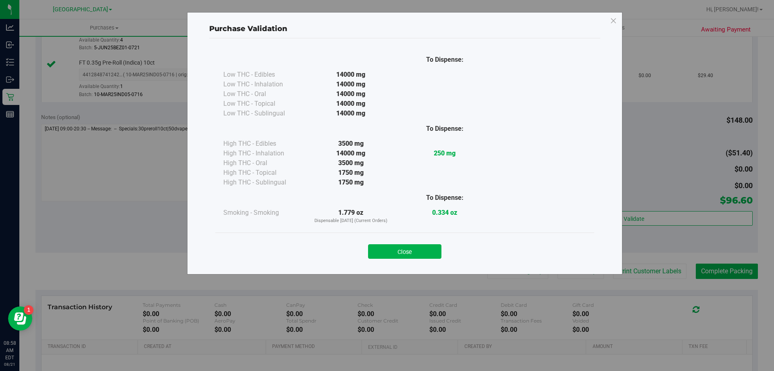
drag, startPoint x: 375, startPoint y: 245, endPoint x: 755, endPoint y: 293, distance: 383.3
click at [376, 245] on button "Close" at bounding box center [404, 251] width 73 height 15
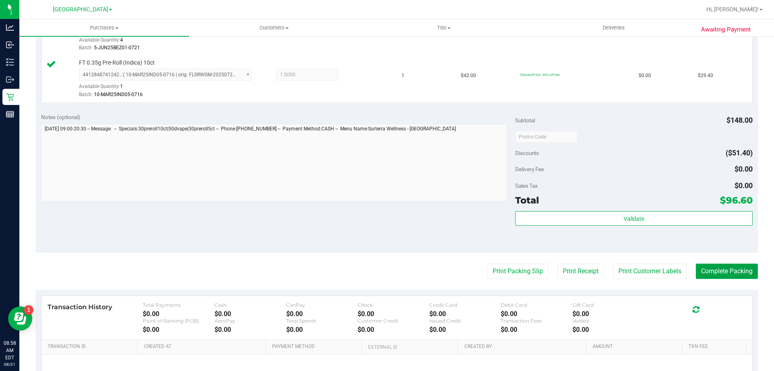
click at [707, 271] on button "Complete Packing" at bounding box center [727, 270] width 62 height 15
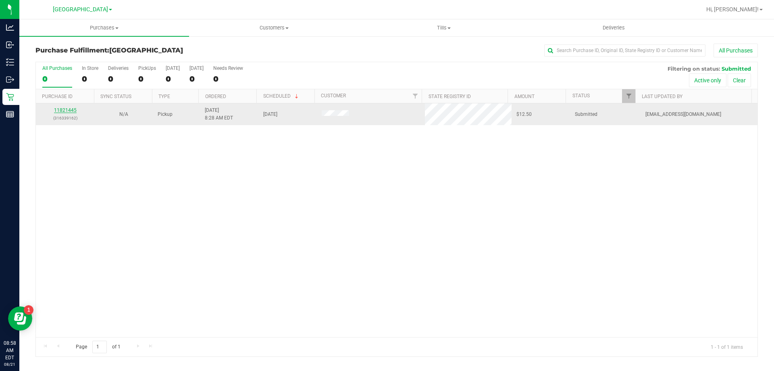
click at [67, 110] on link "11821445" at bounding box center [65, 110] width 23 height 6
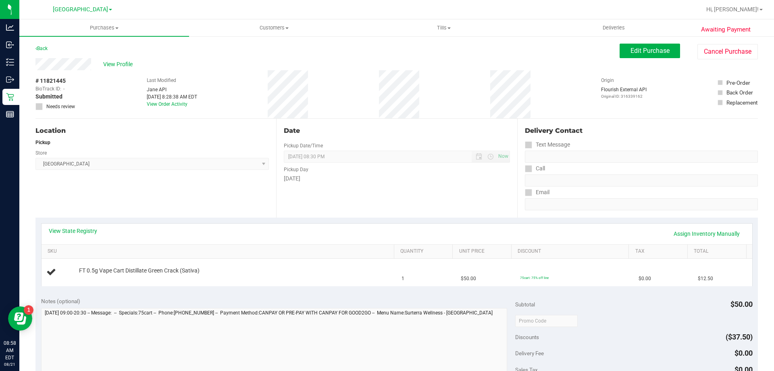
click at [80, 219] on div "View State Registry Assign Inventory Manually SKU Quantity Unit Price Discount …" at bounding box center [396, 254] width 723 height 74
click at [77, 230] on link "View State Registry" at bounding box center [73, 231] width 48 height 8
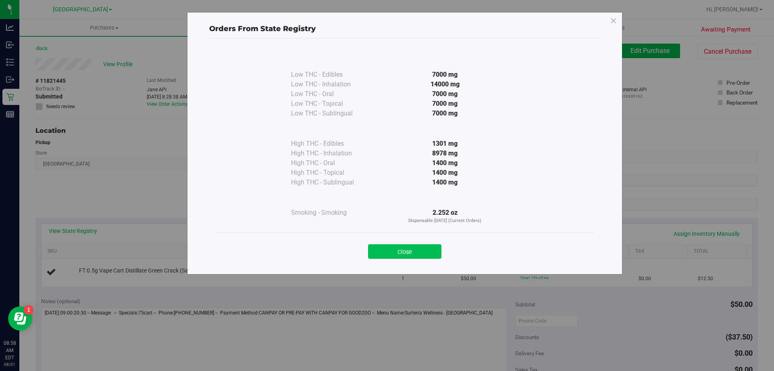
click at [422, 250] on button "Close" at bounding box center [404, 251] width 73 height 15
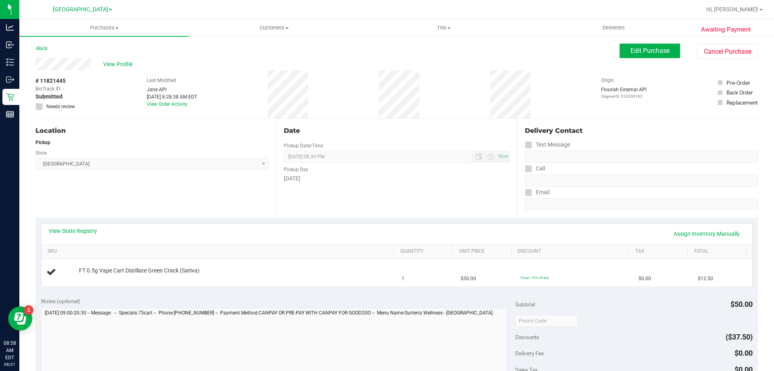
click at [314, 224] on div "View State Registry Assign Inventory Manually" at bounding box center [397, 233] width 711 height 21
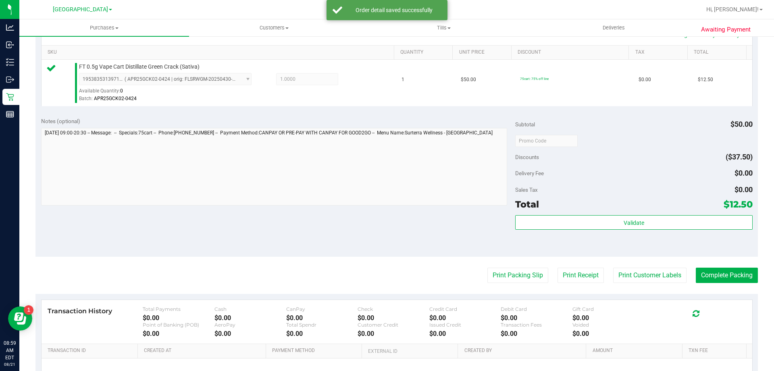
scroll to position [202, 0]
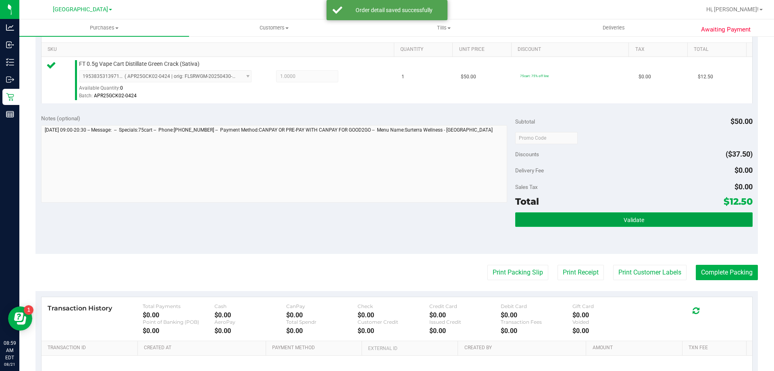
click at [568, 221] on button "Validate" at bounding box center [633, 219] width 237 height 15
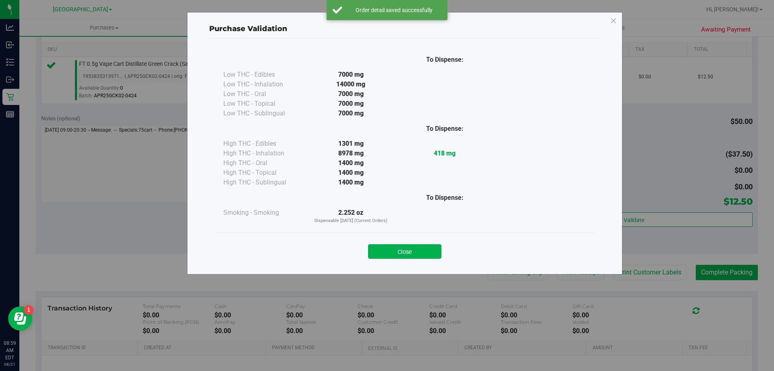
click at [416, 250] on button "Close" at bounding box center [404, 251] width 73 height 15
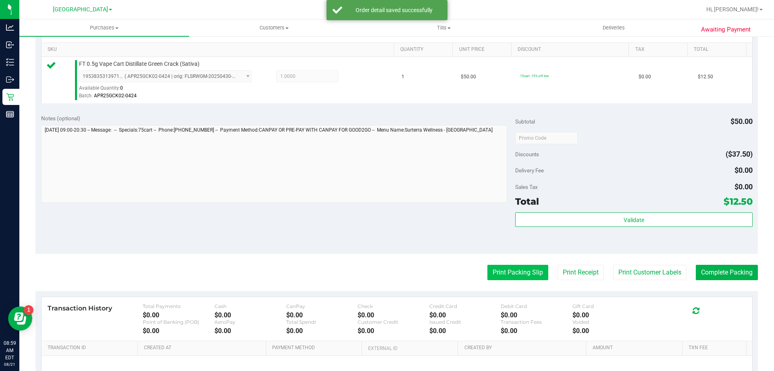
click at [488, 270] on button "Print Packing Slip" at bounding box center [518, 272] width 61 height 15
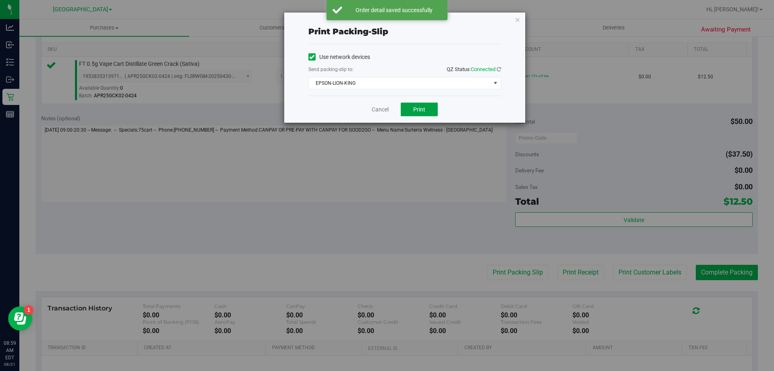
click at [422, 109] on span "Print" at bounding box center [419, 109] width 12 height 6
click at [381, 110] on link "Cancel" at bounding box center [380, 109] width 17 height 8
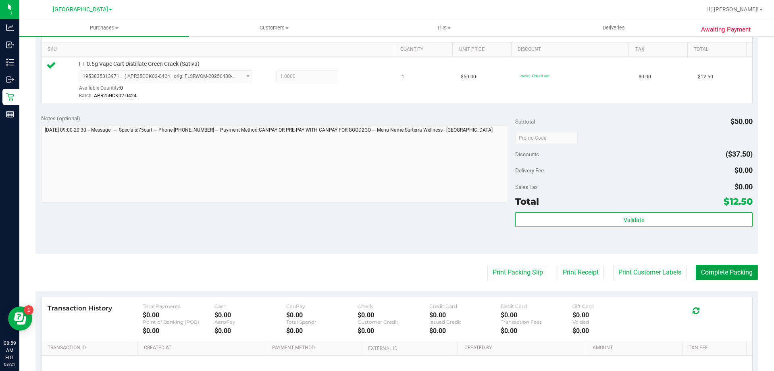
click at [719, 276] on button "Complete Packing" at bounding box center [727, 272] width 62 height 15
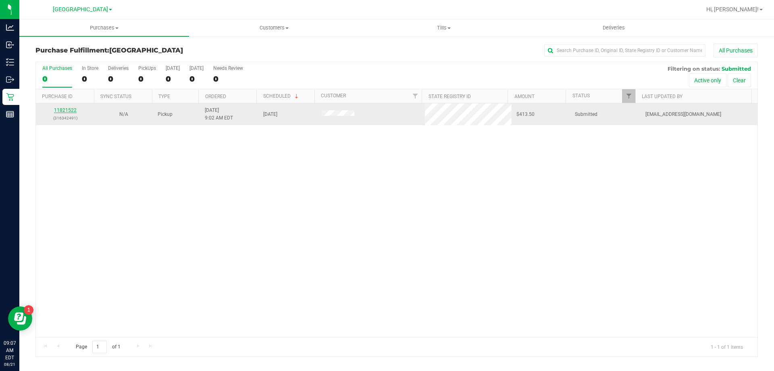
click at [71, 111] on link "11821522" at bounding box center [65, 110] width 23 height 6
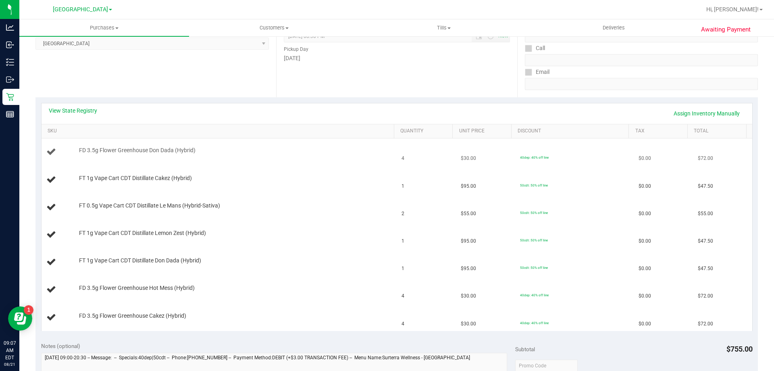
scroll to position [121, 0]
click at [59, 108] on link "View State Registry" at bounding box center [73, 110] width 48 height 8
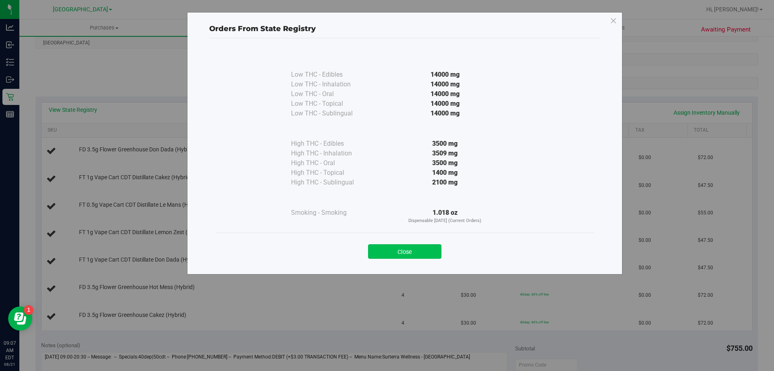
click at [397, 249] on button "Close" at bounding box center [404, 251] width 73 height 15
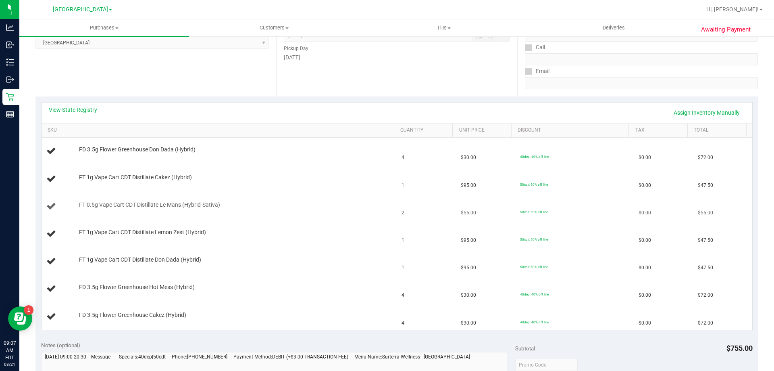
click at [332, 201] on div "FT 0.5g Vape Cart CDT Distillate Le Mans (Hybrid-Sativa)" at bounding box center [232, 205] width 315 height 8
click at [80, 109] on link "View State Registry" at bounding box center [73, 110] width 48 height 8
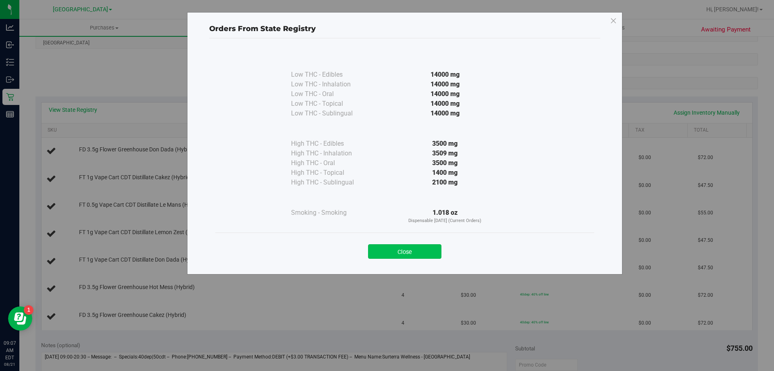
click at [405, 246] on button "Close" at bounding box center [404, 251] width 73 height 15
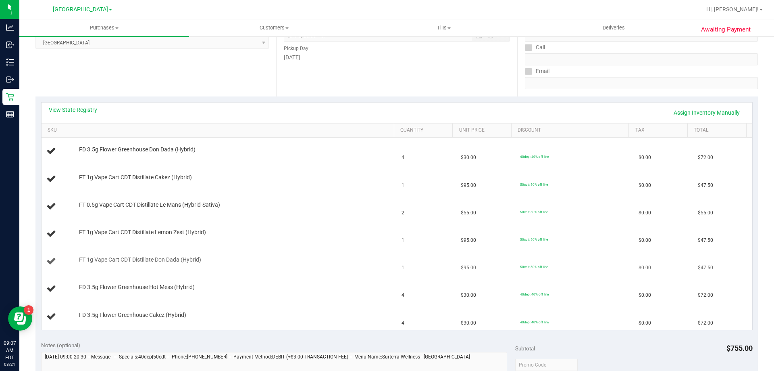
drag, startPoint x: 263, startPoint y: 291, endPoint x: 253, endPoint y: 261, distance: 31.1
click at [263, 291] on div at bounding box center [234, 291] width 311 height 0
click at [80, 110] on link "View State Registry" at bounding box center [73, 110] width 48 height 8
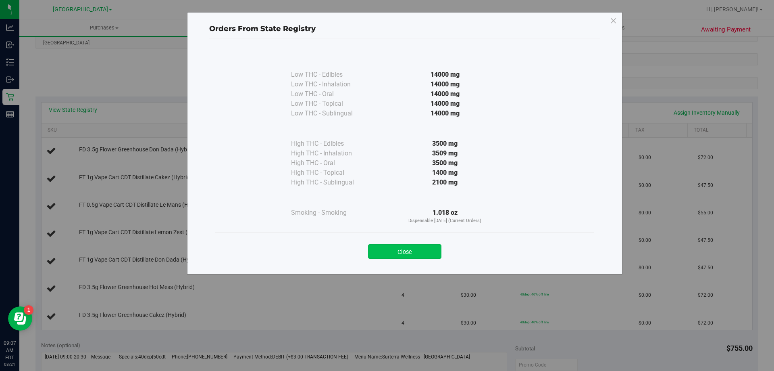
click at [393, 250] on button "Close" at bounding box center [404, 251] width 73 height 15
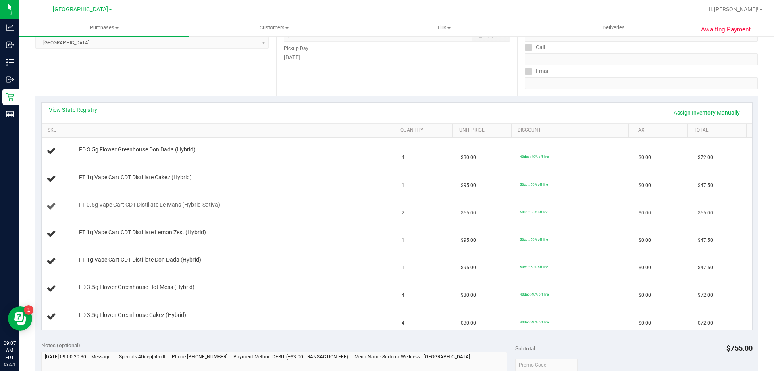
click at [302, 211] on div "FT 0.5g Vape Cart CDT Distillate Le Mans (Hybrid-Sativa)" at bounding box center [219, 206] width 346 height 11
click at [73, 109] on link "View State Registry" at bounding box center [73, 110] width 48 height 8
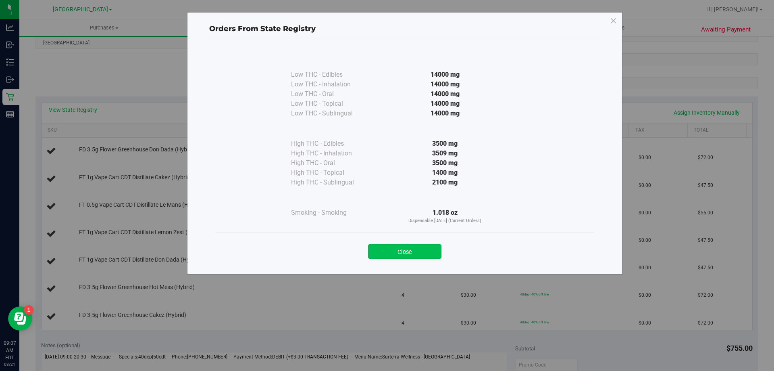
click at [435, 251] on button "Close" at bounding box center [404, 251] width 73 height 15
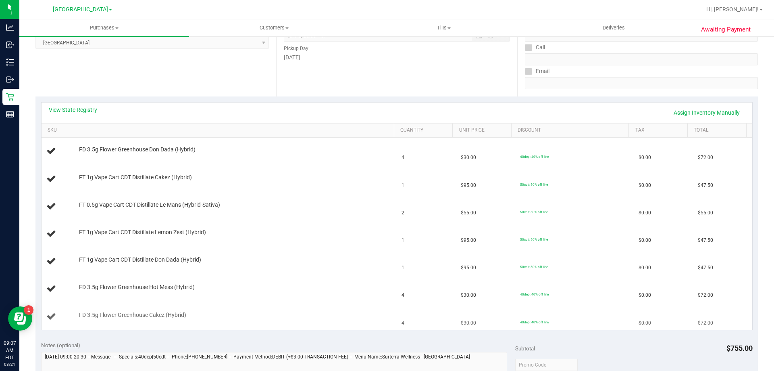
drag, startPoint x: 287, startPoint y: 320, endPoint x: 317, endPoint y: 326, distance: 30.5
click at [287, 320] on div "FD 3.5g Flower Greenhouse Cakez (Hybrid)" at bounding box center [219, 316] width 346 height 11
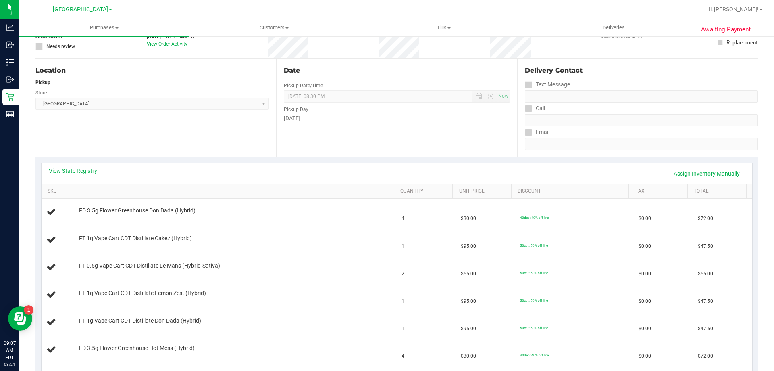
scroll to position [0, 0]
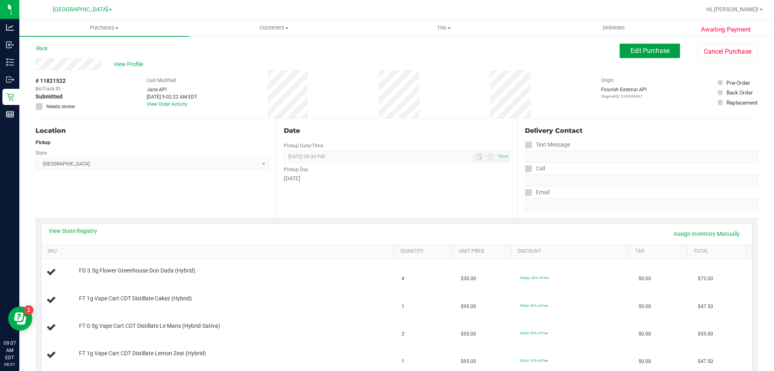
click at [643, 50] on span "Edit Purchase" at bounding box center [650, 51] width 39 height 8
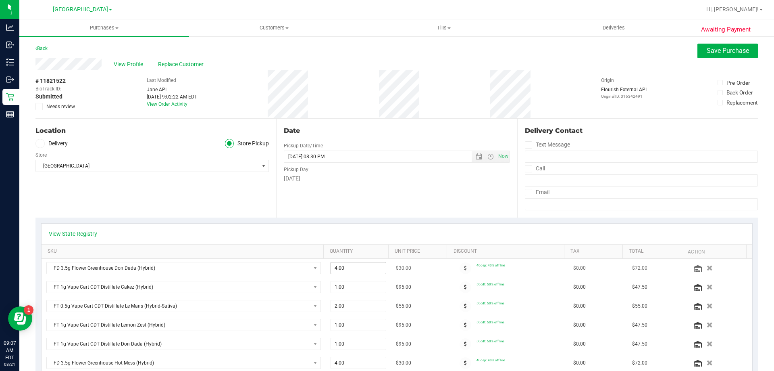
click at [370, 272] on span "4.00 4" at bounding box center [359, 268] width 56 height 12
type input "2"
type input "2.00"
click at [352, 221] on div "View State Registry SKU Quantity Unit Price Discount Tax Total Action FD 3.5g F…" at bounding box center [396, 316] width 723 height 199
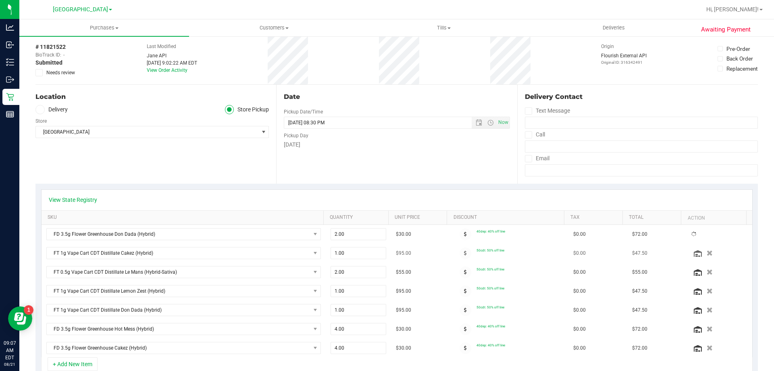
scroll to position [81, 0]
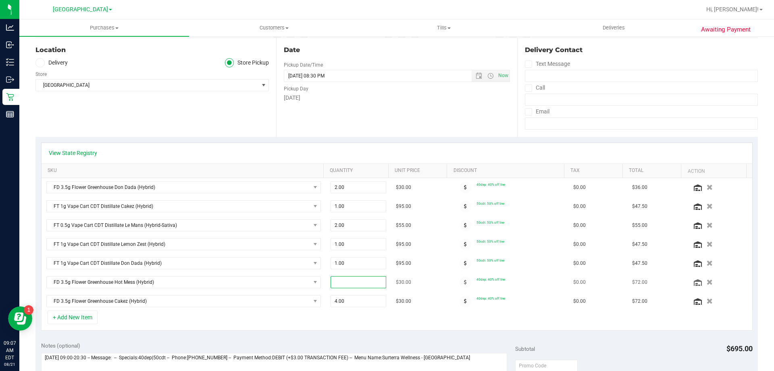
type input "2"
type input "2.00"
click at [342, 326] on div "+ Add New Item" at bounding box center [397, 320] width 712 height 20
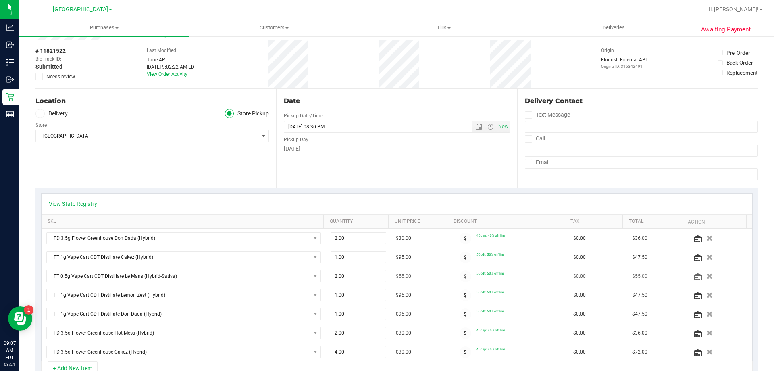
scroll to position [0, 0]
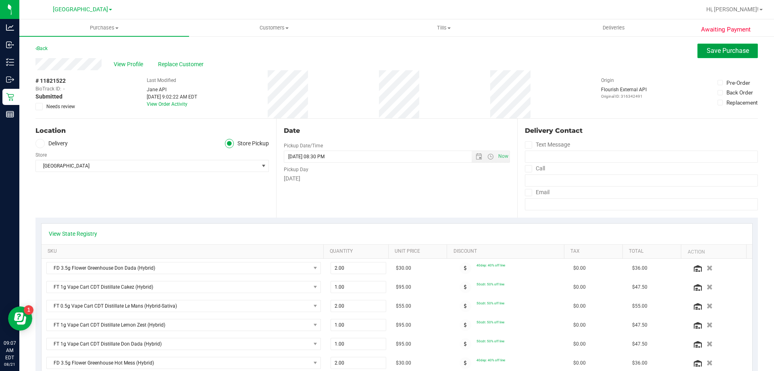
click at [715, 53] on span "Save Purchase" at bounding box center [728, 51] width 42 height 8
click at [66, 237] on link "View State Registry" at bounding box center [73, 234] width 48 height 8
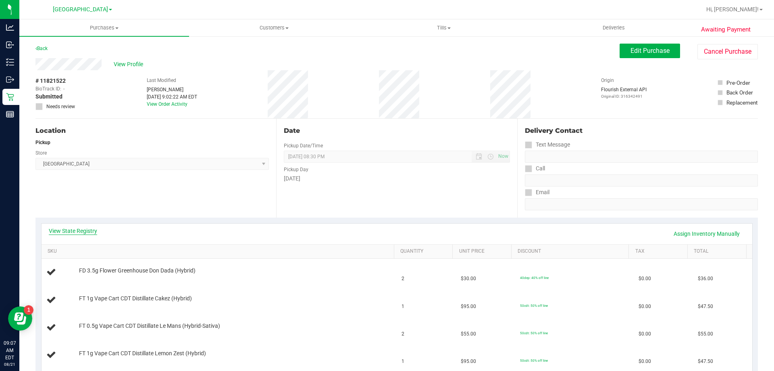
click at [75, 227] on link "View State Registry" at bounding box center [73, 231] width 48 height 8
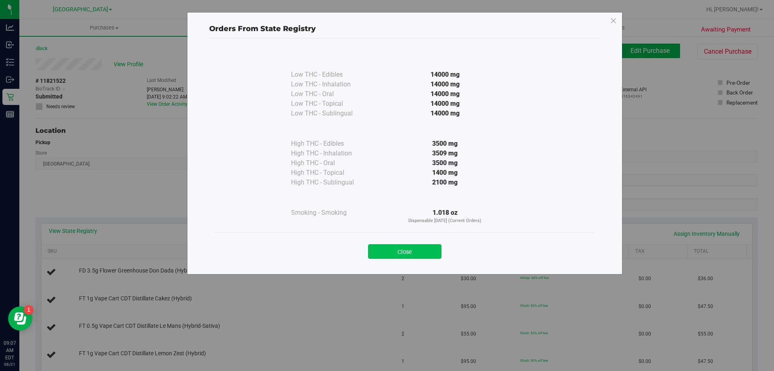
click at [412, 248] on button "Close" at bounding box center [404, 251] width 73 height 15
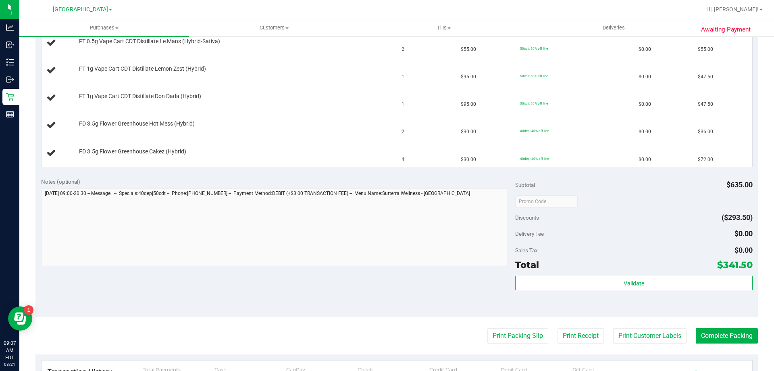
scroll to position [363, 0]
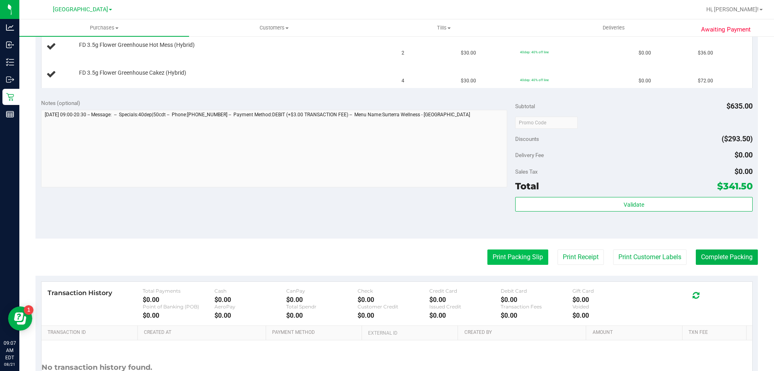
click at [510, 261] on button "Print Packing Slip" at bounding box center [518, 256] width 61 height 15
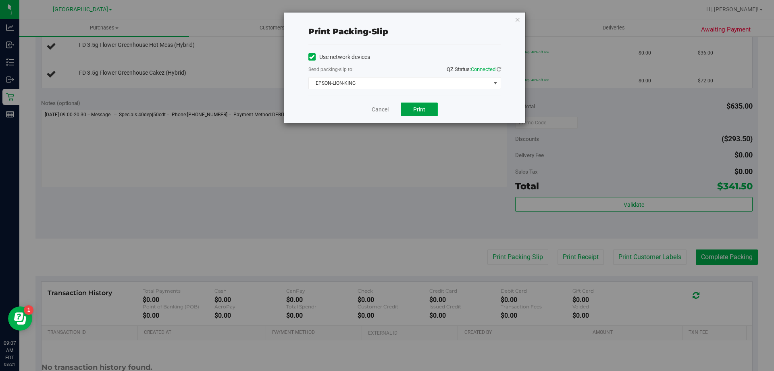
click at [424, 106] on span "Print" at bounding box center [419, 109] width 12 height 6
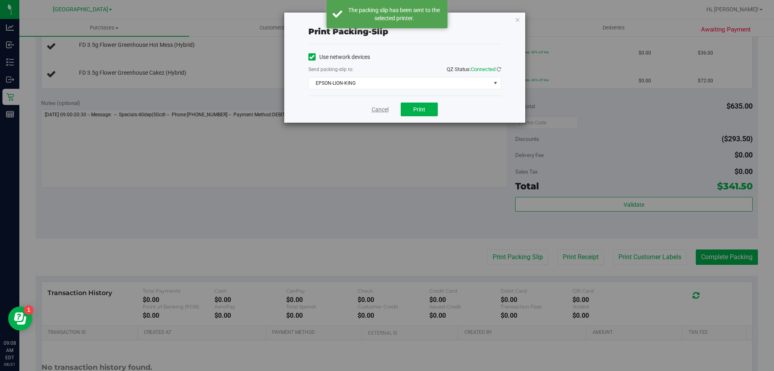
click at [378, 106] on link "Cancel" at bounding box center [380, 109] width 17 height 8
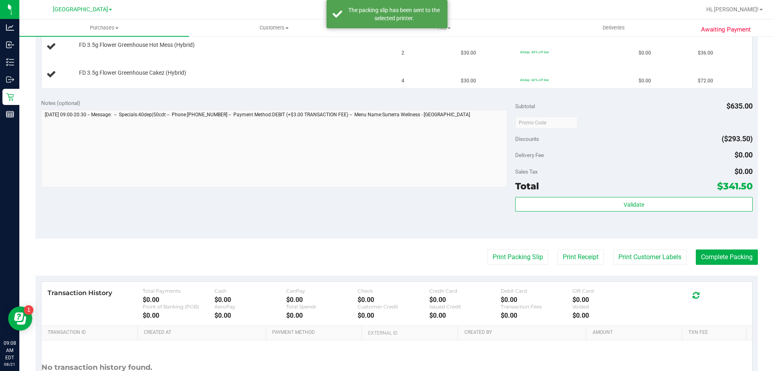
scroll to position [202, 0]
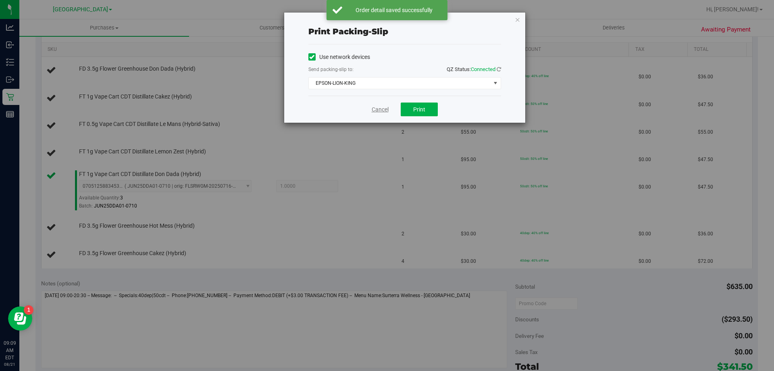
click at [382, 111] on link "Cancel" at bounding box center [380, 109] width 17 height 8
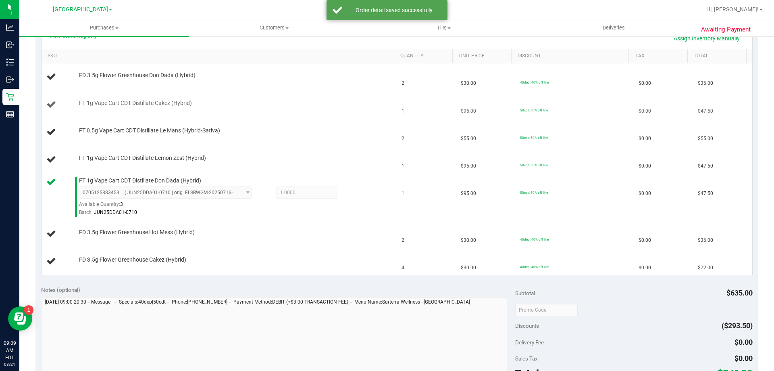
scroll to position [162, 0]
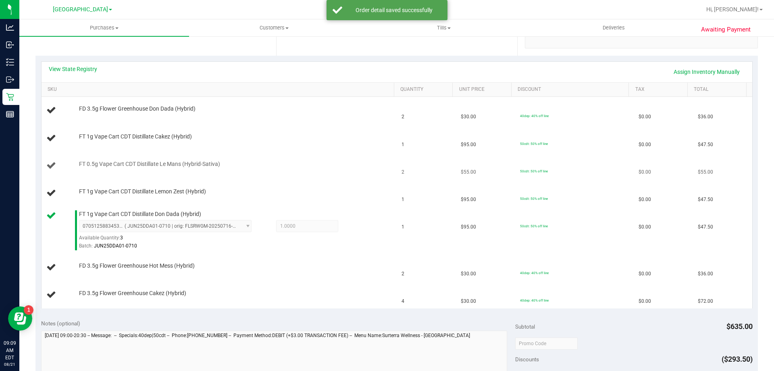
drag, startPoint x: 338, startPoint y: 150, endPoint x: 345, endPoint y: 157, distance: 10.0
click at [338, 150] on td "FT 1g Vape Cart CDT Distillate Cakez (Hybrid)" at bounding box center [220, 138] width 356 height 27
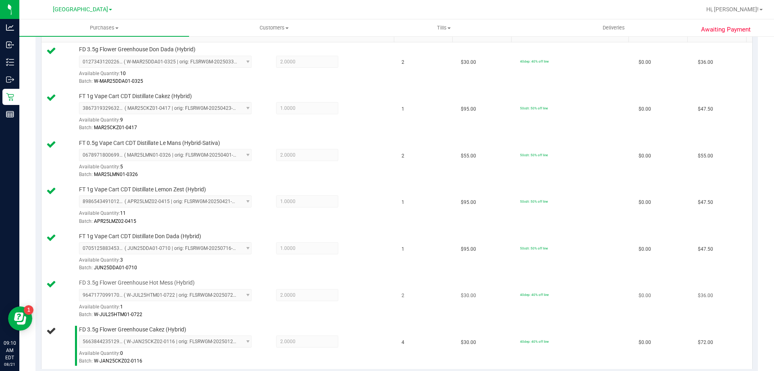
scroll to position [363, 0]
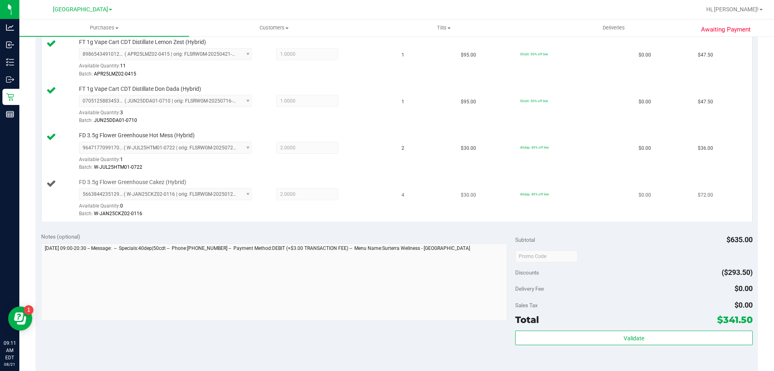
click at [287, 218] on div at bounding box center [234, 218] width 311 height 0
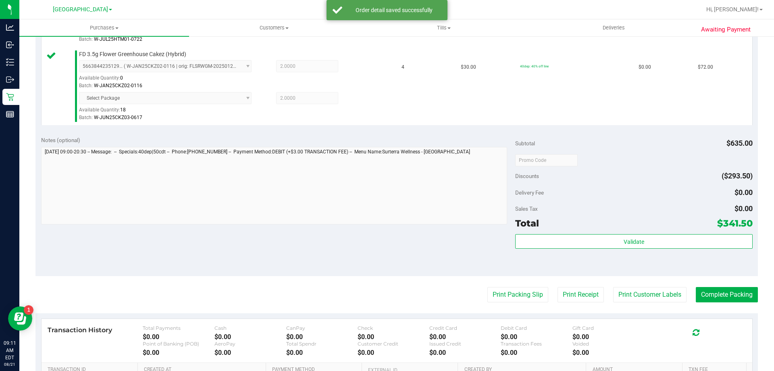
scroll to position [600, 0]
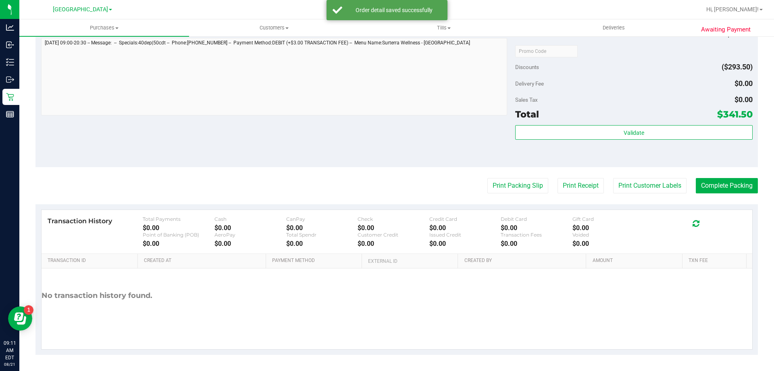
click at [552, 123] on div "Subtotal $635.00 Discounts ($293.50) Delivery Fee $0.00 Sales Tax $0.00 Total $…" at bounding box center [633, 94] width 237 height 134
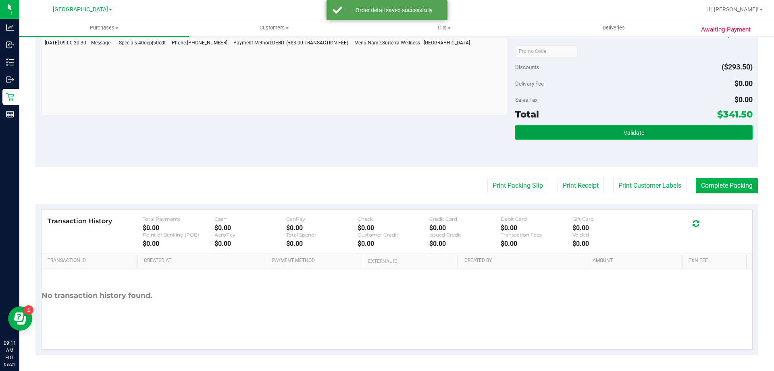
click at [551, 125] on button "Validate" at bounding box center [633, 132] width 237 height 15
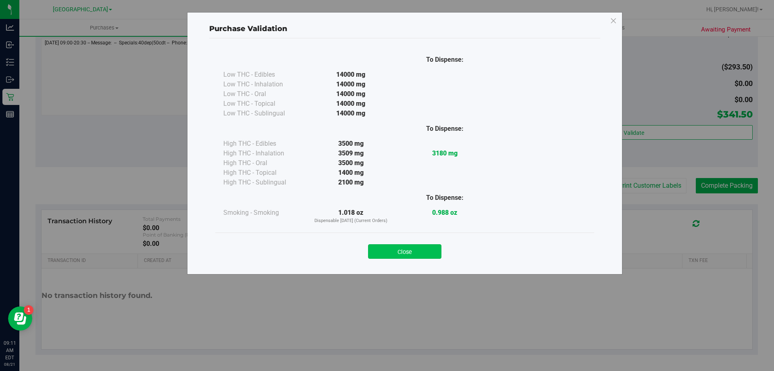
click at [412, 250] on button "Close" at bounding box center [404, 251] width 73 height 15
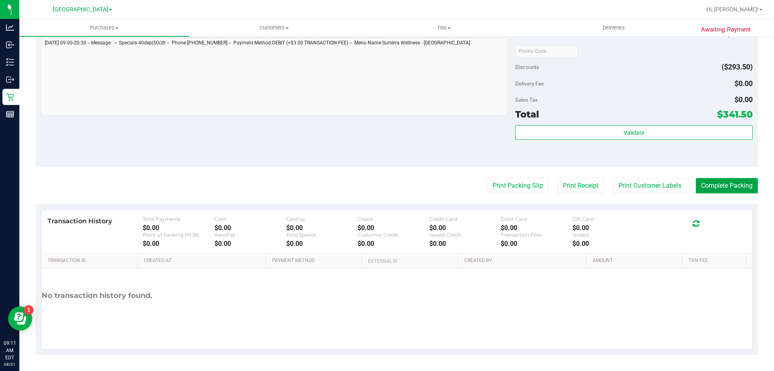
click at [738, 186] on button "Complete Packing" at bounding box center [727, 185] width 62 height 15
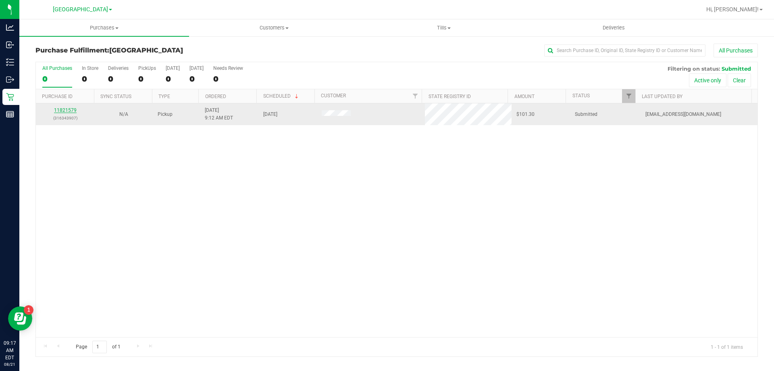
click at [55, 109] on link "11821579" at bounding box center [65, 110] width 23 height 6
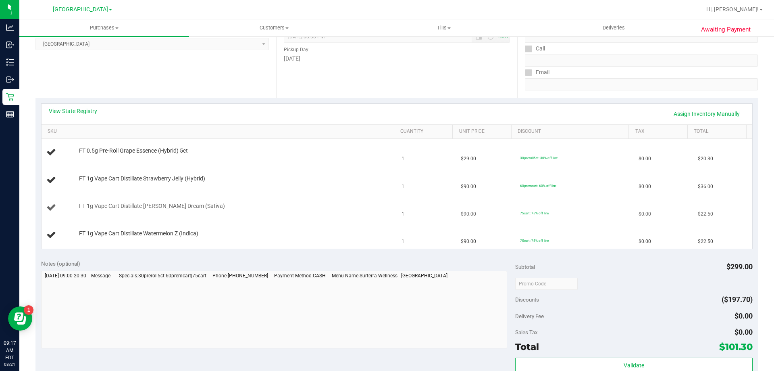
scroll to position [121, 0]
click at [83, 111] on link "View State Registry" at bounding box center [73, 110] width 48 height 8
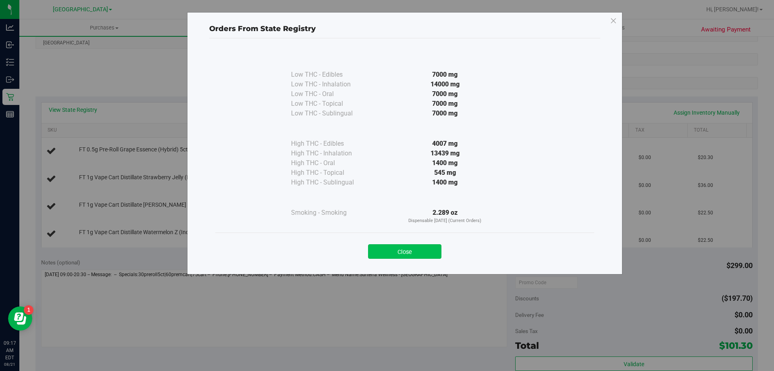
click at [403, 252] on button "Close" at bounding box center [404, 251] width 73 height 15
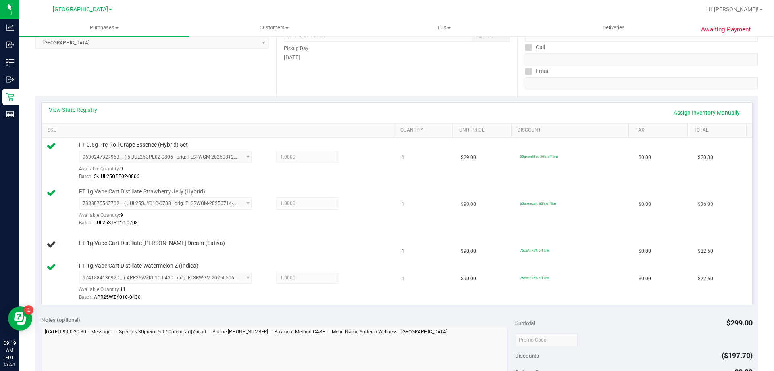
click at [337, 214] on div "7838075543702192 ( JUL25SJY01C-0708 | orig: FLSRWGM-20250714-3197 ) 78380755437…" at bounding box center [234, 211] width 311 height 29
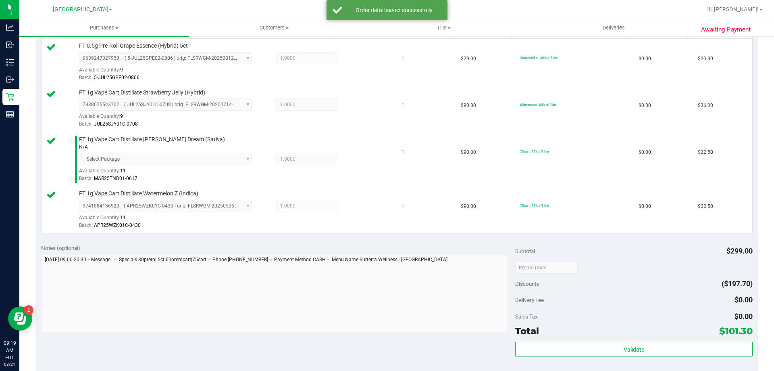
scroll to position [323, 0]
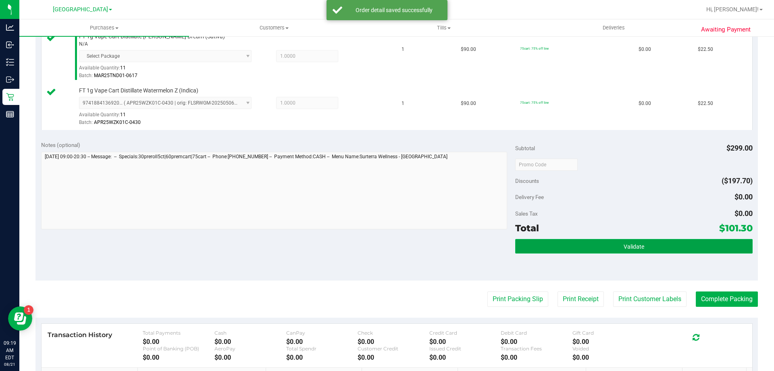
click at [563, 251] on button "Validate" at bounding box center [633, 246] width 237 height 15
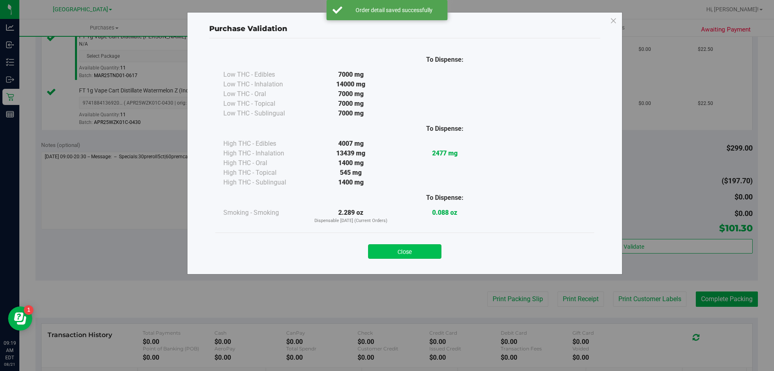
click at [411, 247] on button "Close" at bounding box center [404, 251] width 73 height 15
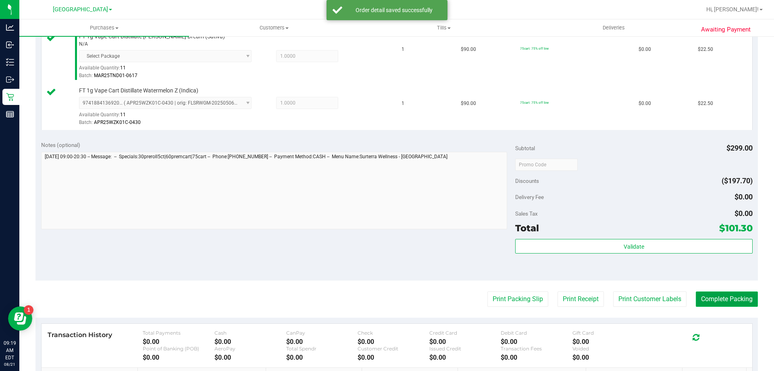
click at [722, 301] on button "Complete Packing" at bounding box center [727, 298] width 62 height 15
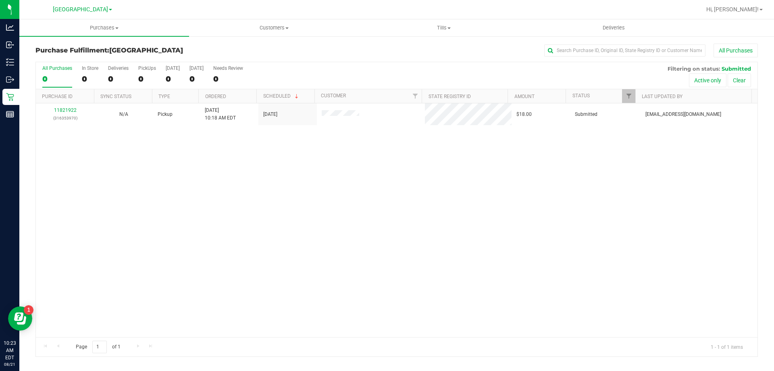
click at [136, 74] on div "All Purchases 0 In Store 0 Deliveries 0 PickUps 0 [DATE] 0 [DATE] 0 Needs Revie…" at bounding box center [397, 75] width 722 height 27
click at [142, 77] on div "0" at bounding box center [147, 78] width 18 height 9
click at [0, 0] on input "PickUps 0" at bounding box center [0, 0] width 0 height 0
click at [142, 77] on div "0" at bounding box center [147, 78] width 18 height 9
click at [0, 0] on input "PickUps 0" at bounding box center [0, 0] width 0 height 0
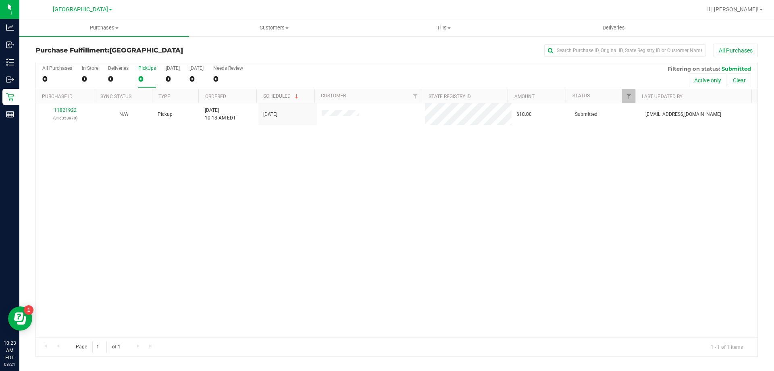
click at [142, 77] on div "0" at bounding box center [147, 78] width 18 height 9
click at [0, 0] on input "PickUps 0" at bounding box center [0, 0] width 0 height 0
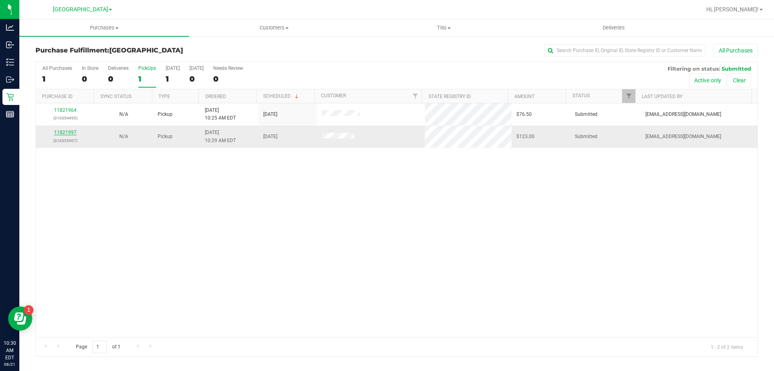
click at [60, 132] on link "11821997" at bounding box center [65, 132] width 23 height 6
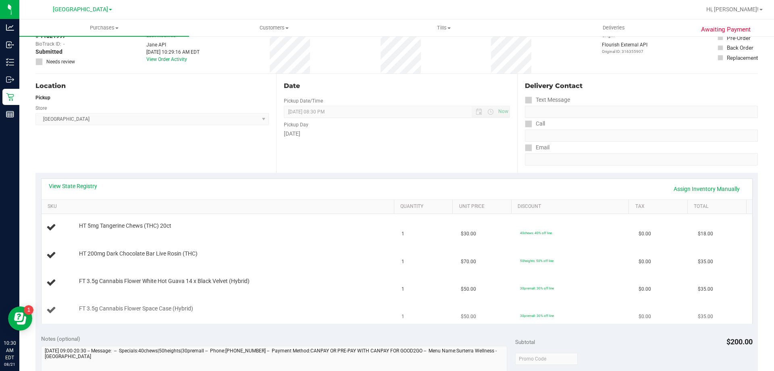
scroll to position [121, 0]
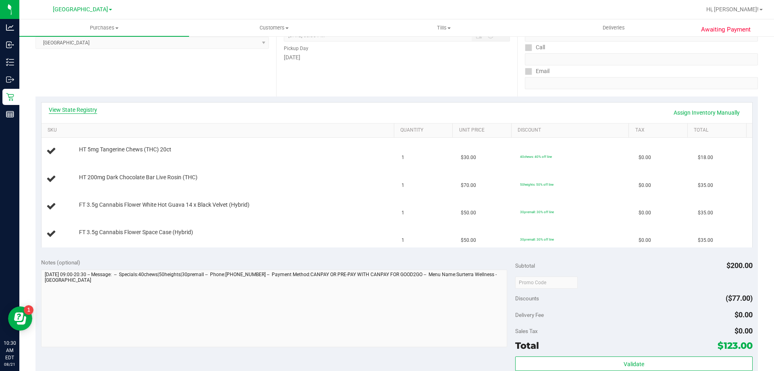
click at [86, 112] on link "View State Registry" at bounding box center [73, 110] width 48 height 8
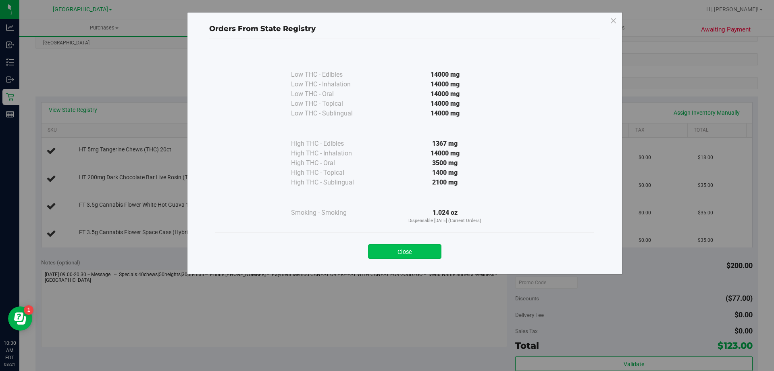
click at [417, 253] on button "Close" at bounding box center [404, 251] width 73 height 15
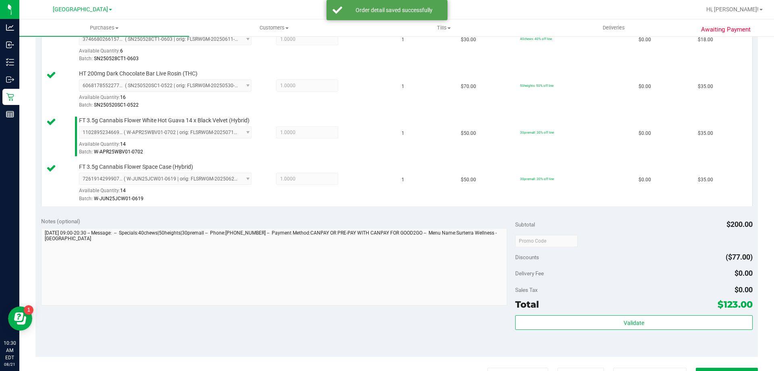
scroll to position [242, 0]
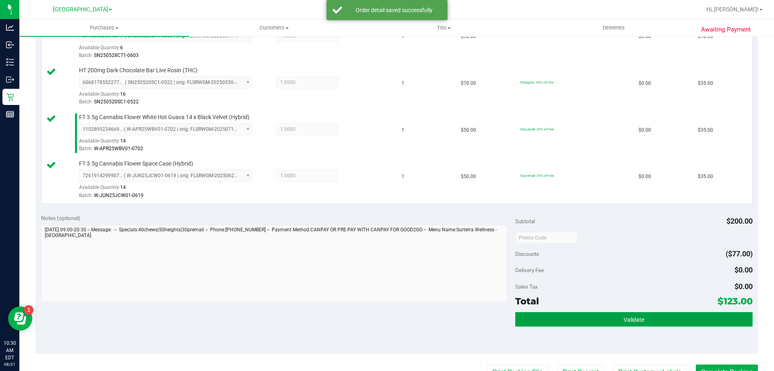
click at [624, 322] on span "Validate" at bounding box center [634, 319] width 21 height 6
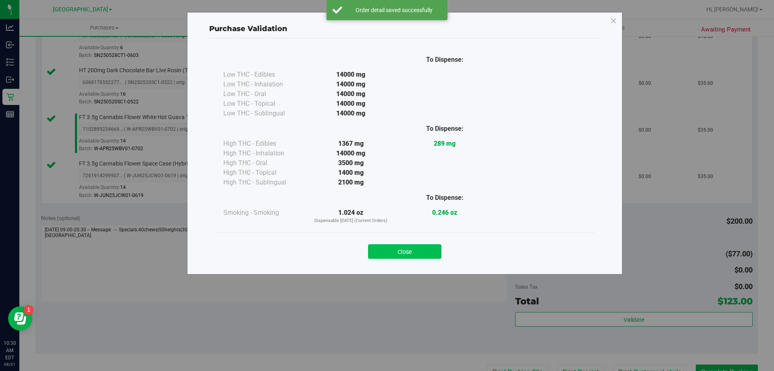
click at [423, 250] on button "Close" at bounding box center [404, 251] width 73 height 15
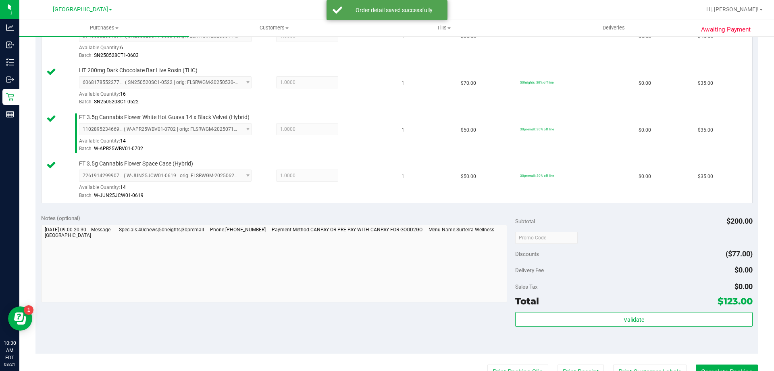
scroll to position [363, 0]
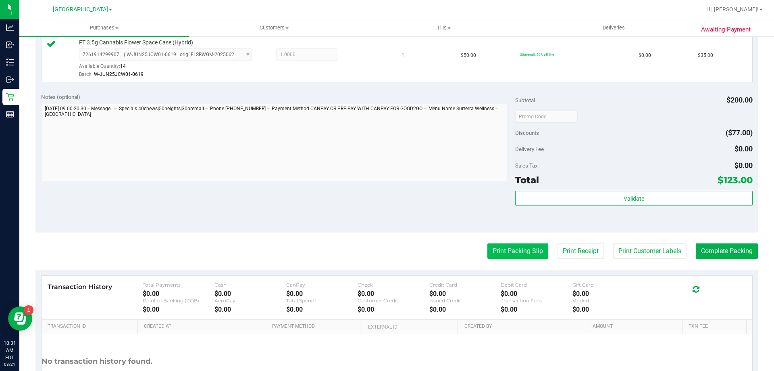
click at [507, 247] on button "Print Packing Slip" at bounding box center [518, 250] width 61 height 15
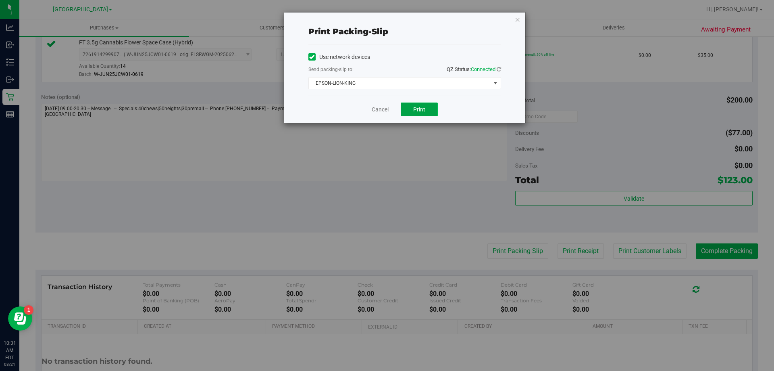
click at [422, 106] on span "Print" at bounding box center [419, 109] width 12 height 6
click at [377, 110] on link "Cancel" at bounding box center [380, 109] width 17 height 8
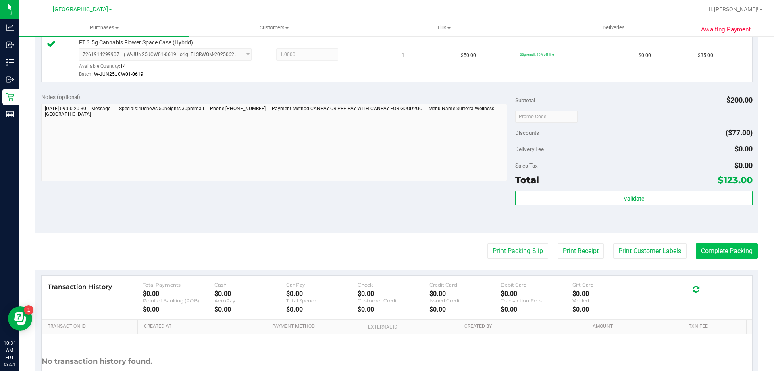
click at [734, 252] on button "Complete Packing" at bounding box center [727, 250] width 62 height 15
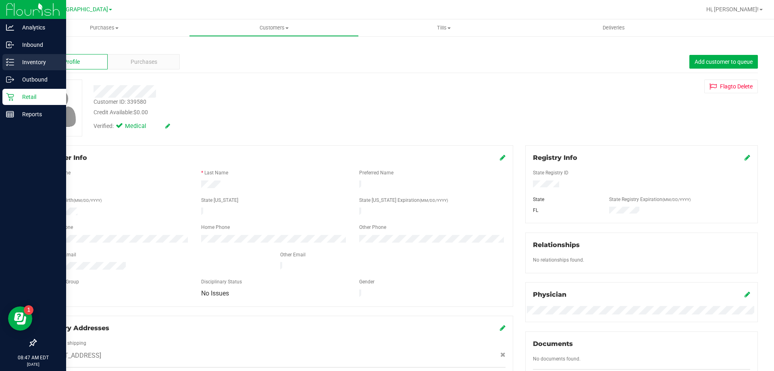
click at [11, 62] on line at bounding box center [11, 62] width 4 height 0
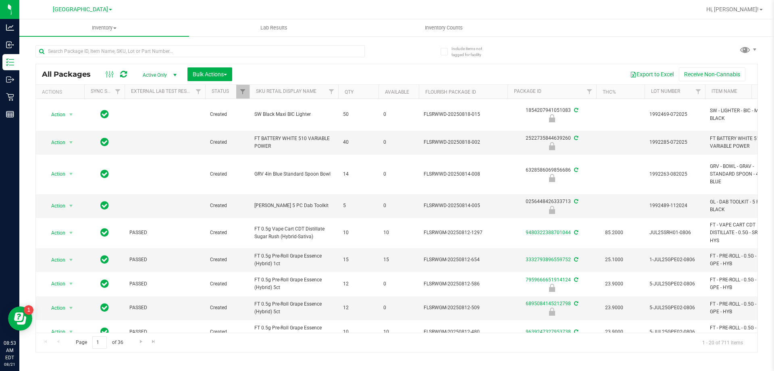
click at [103, 58] on div at bounding box center [200, 54] width 330 height 19
click at [104, 54] on input "text" at bounding box center [200, 51] width 330 height 12
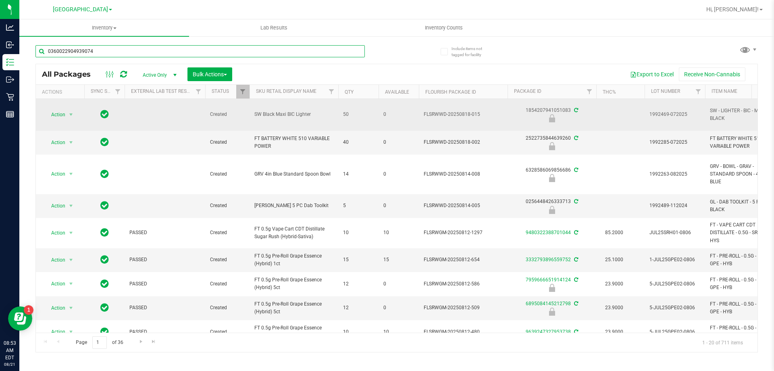
type input "0360022904939074"
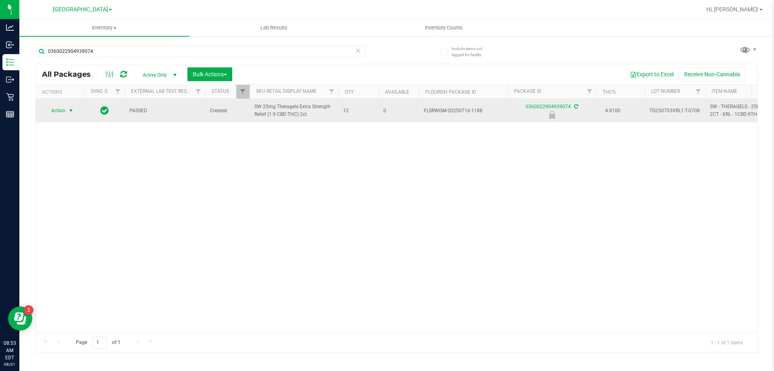
drag, startPoint x: 63, startPoint y: 109, endPoint x: 65, endPoint y: 124, distance: 14.7
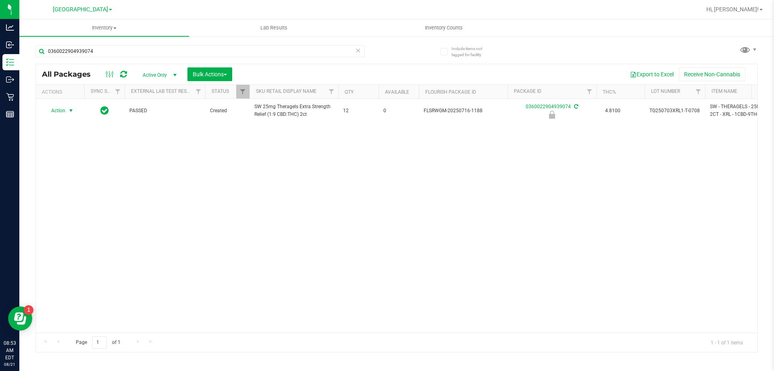
click at [63, 111] on span "Action" at bounding box center [55, 110] width 22 height 11
click at [77, 200] on li "Unlock package" at bounding box center [70, 206] width 52 height 12
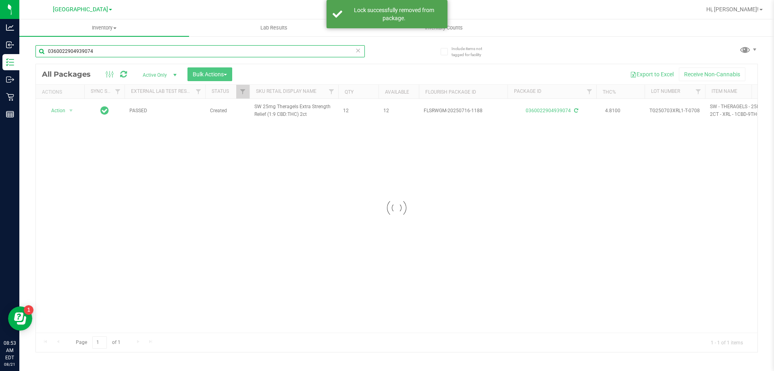
click at [97, 50] on input "0360022904939074" at bounding box center [200, 51] width 330 height 12
type input "4891313744516132"
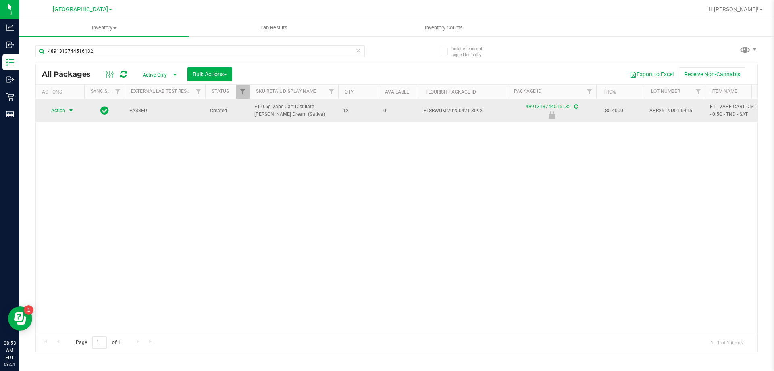
click at [72, 108] on span "select" at bounding box center [71, 110] width 6 height 6
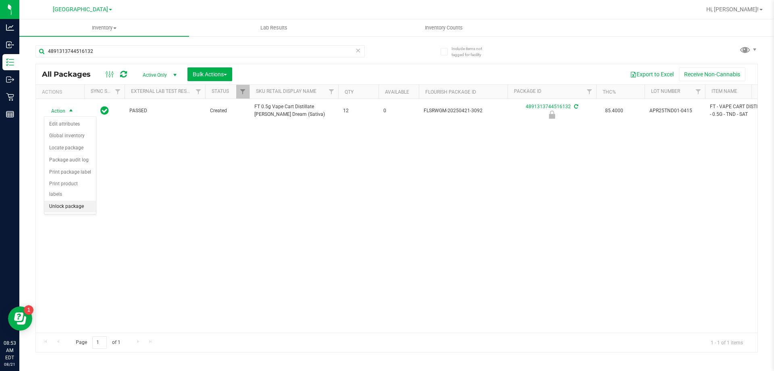
click at [53, 200] on li "Unlock package" at bounding box center [70, 206] width 52 height 12
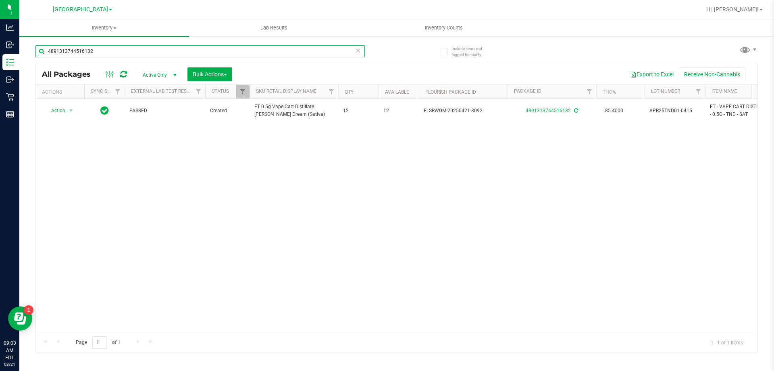
click at [123, 51] on input "4891313744516132" at bounding box center [200, 51] width 330 height 12
type input "7676657638647091"
click at [60, 111] on span "Action" at bounding box center [55, 110] width 22 height 11
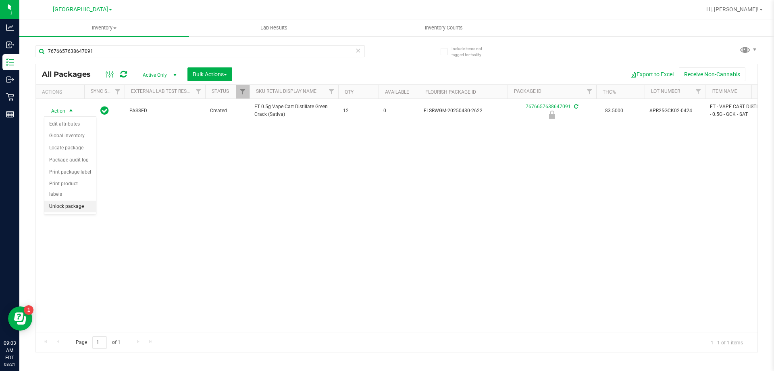
click at [65, 200] on li "Unlock package" at bounding box center [70, 206] width 52 height 12
click at [166, 44] on div "7676657638647091" at bounding box center [215, 51] width 361 height 26
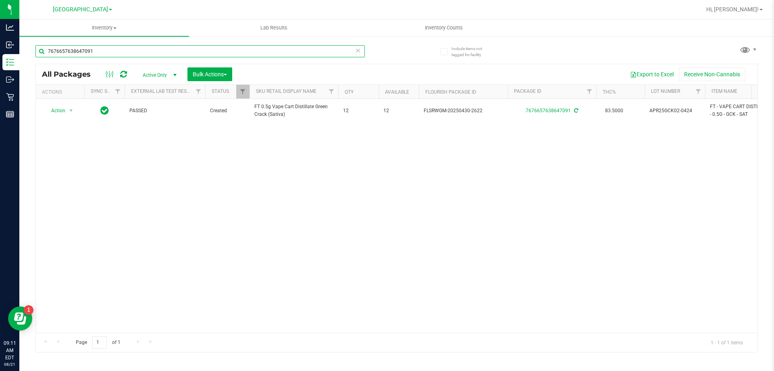
click at [166, 50] on input "7676657638647091" at bounding box center [200, 51] width 330 height 12
type input "9436855437426220"
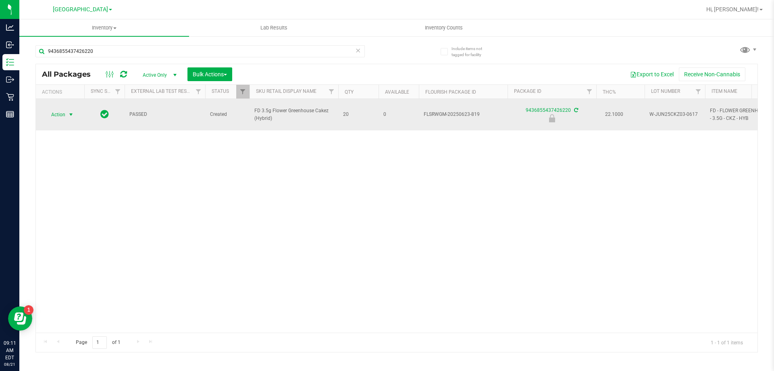
click at [61, 109] on span "Action" at bounding box center [55, 114] width 22 height 11
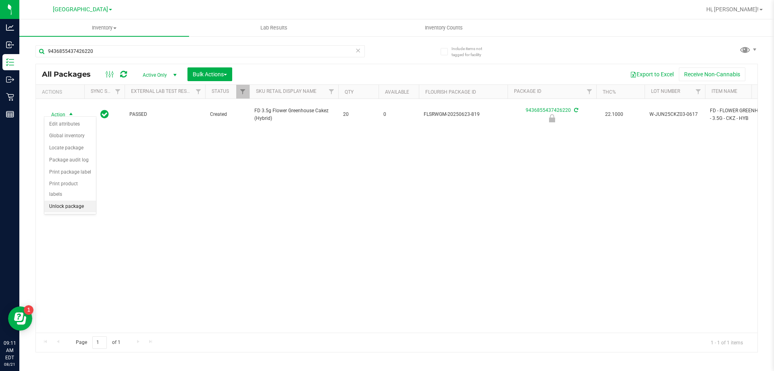
click at [76, 200] on li "Unlock package" at bounding box center [70, 206] width 52 height 12
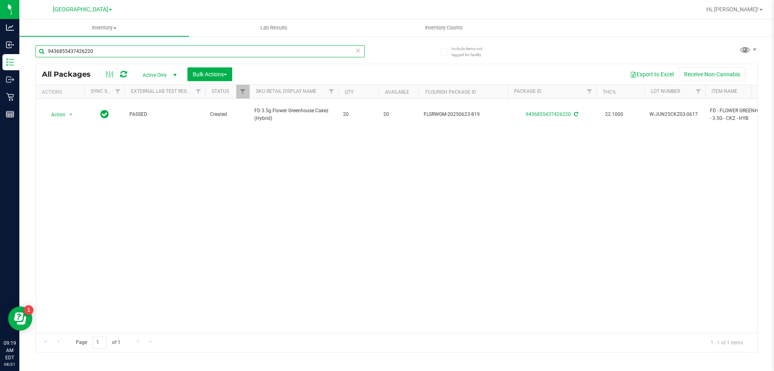
click at [171, 49] on input "9436855437426220" at bounding box center [200, 51] width 330 height 12
click at [172, 49] on input "9436855437426220" at bounding box center [200, 51] width 330 height 12
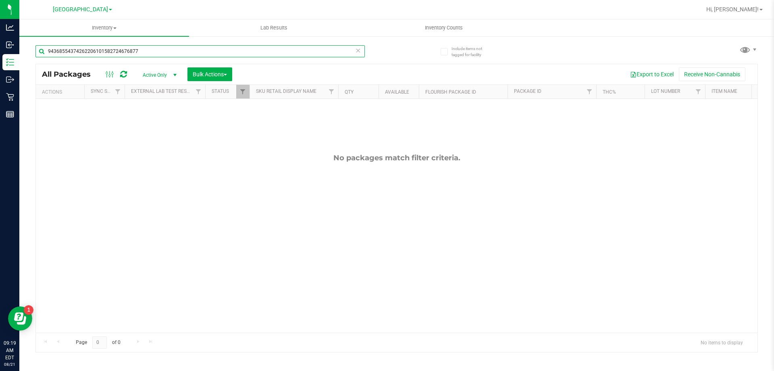
click at [170, 51] on input "94368554374262206101582724676877" at bounding box center [200, 51] width 330 height 12
click at [171, 51] on input "94368554374262206101582724676877" at bounding box center [200, 51] width 330 height 12
type input "6101582724676877"
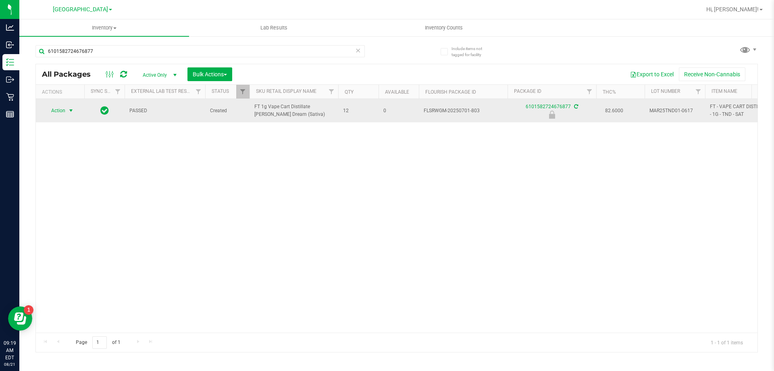
click at [60, 113] on span "Action" at bounding box center [55, 110] width 22 height 11
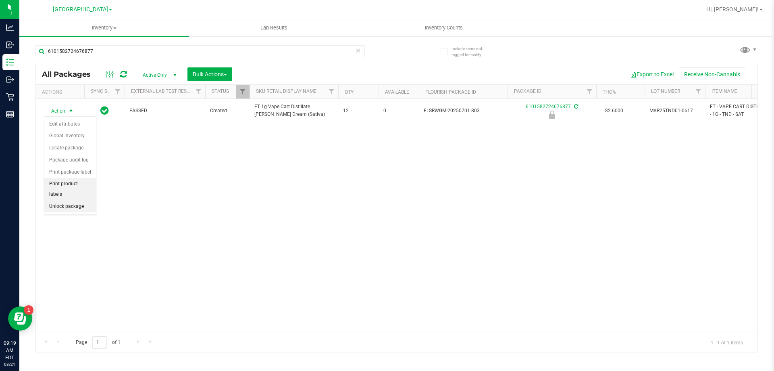
click at [60, 200] on li "Unlock package" at bounding box center [70, 206] width 52 height 12
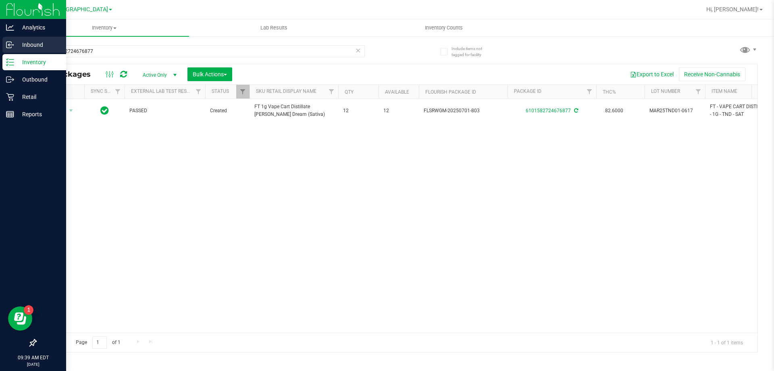
click at [35, 48] on p "Inbound" at bounding box center [38, 45] width 48 height 10
